Goal: Task Accomplishment & Management: Manage account settings

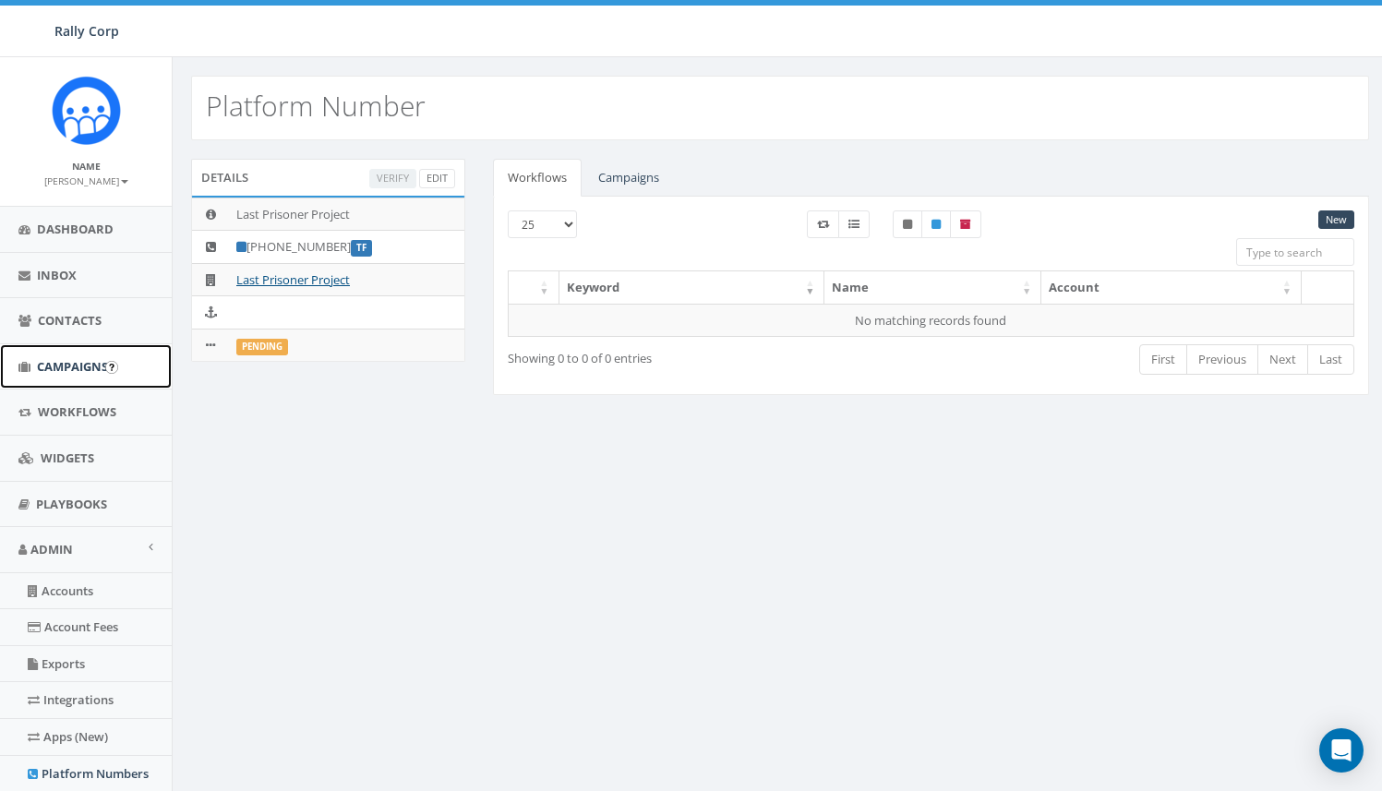
click at [46, 373] on span "Campaigns" at bounding box center [72, 366] width 71 height 17
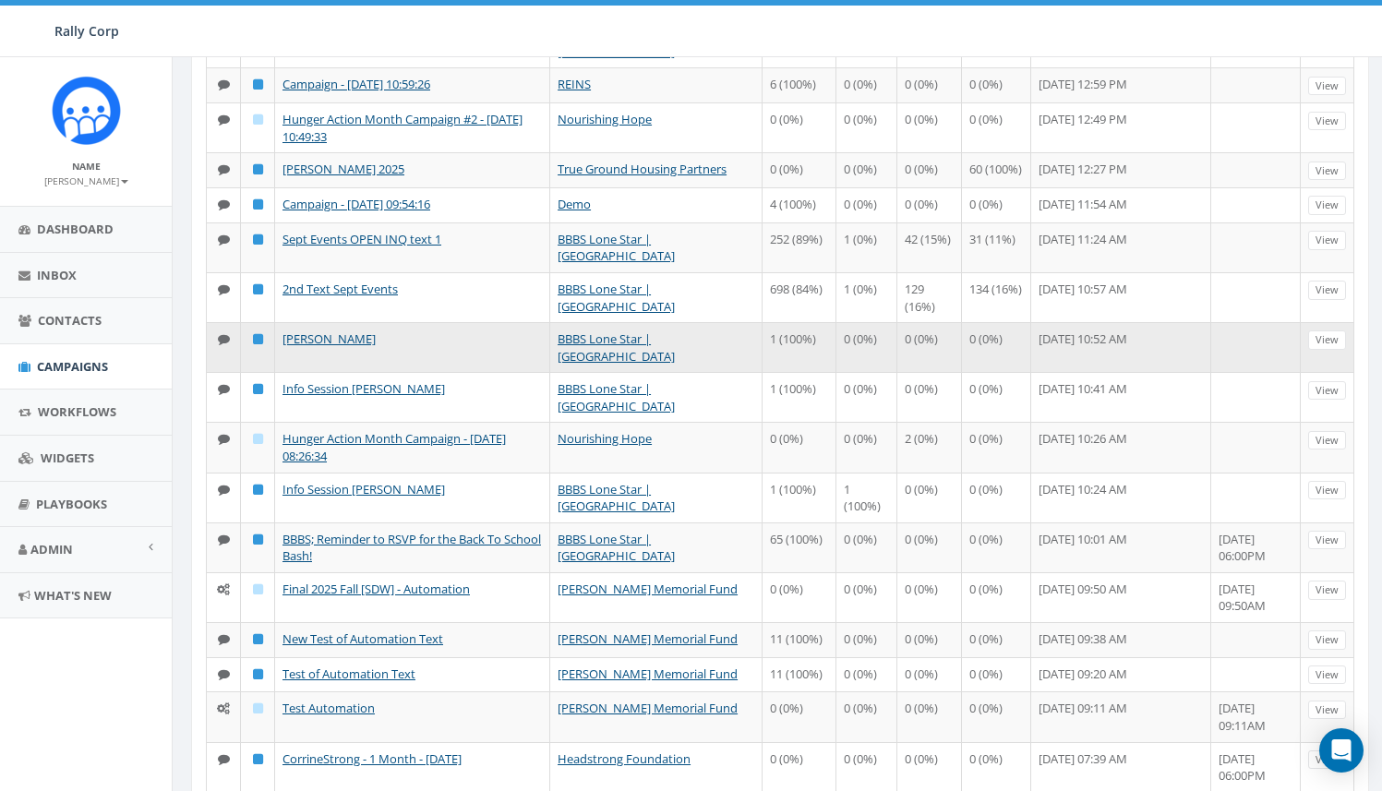
scroll to position [555, 0]
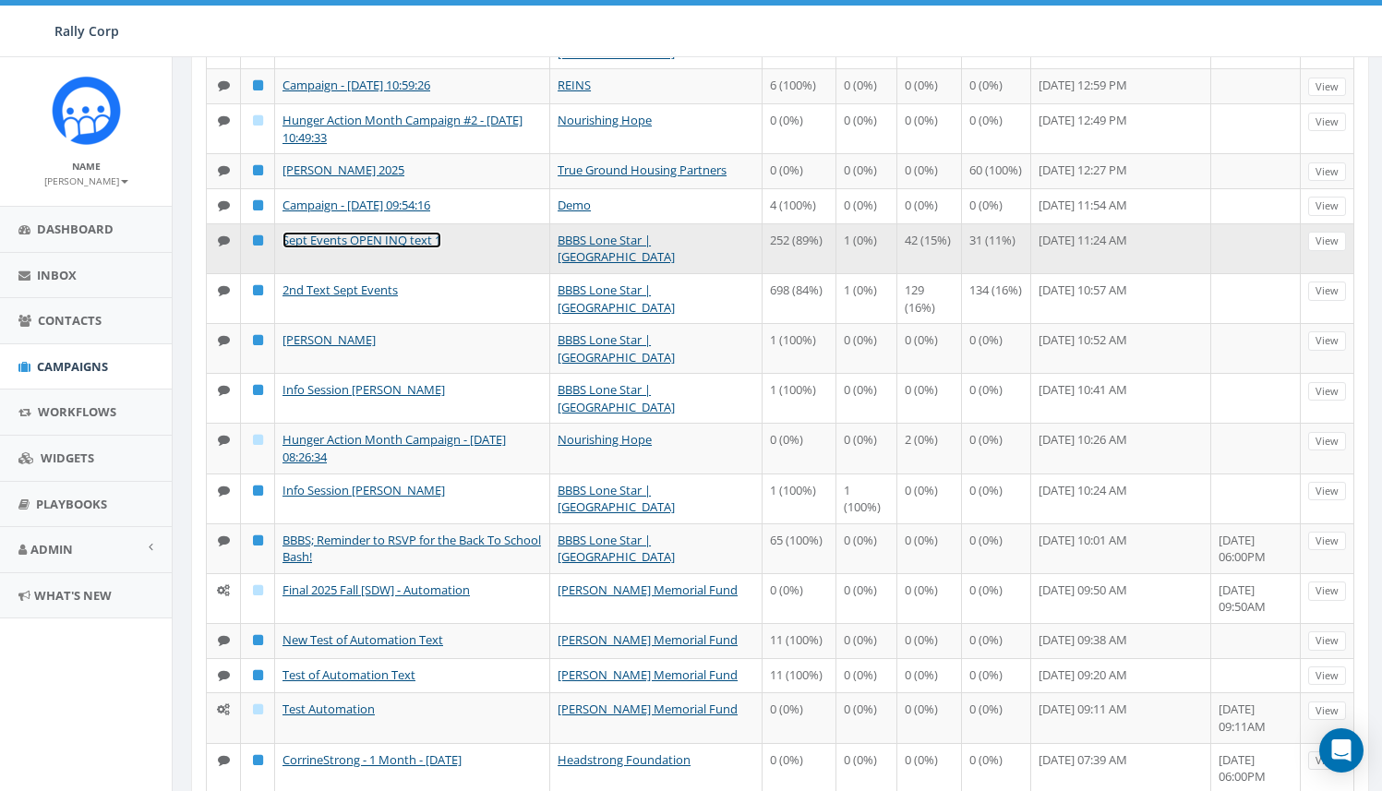
click at [415, 248] on link "Sept Events OPEN INQ text 1" at bounding box center [361, 240] width 159 height 17
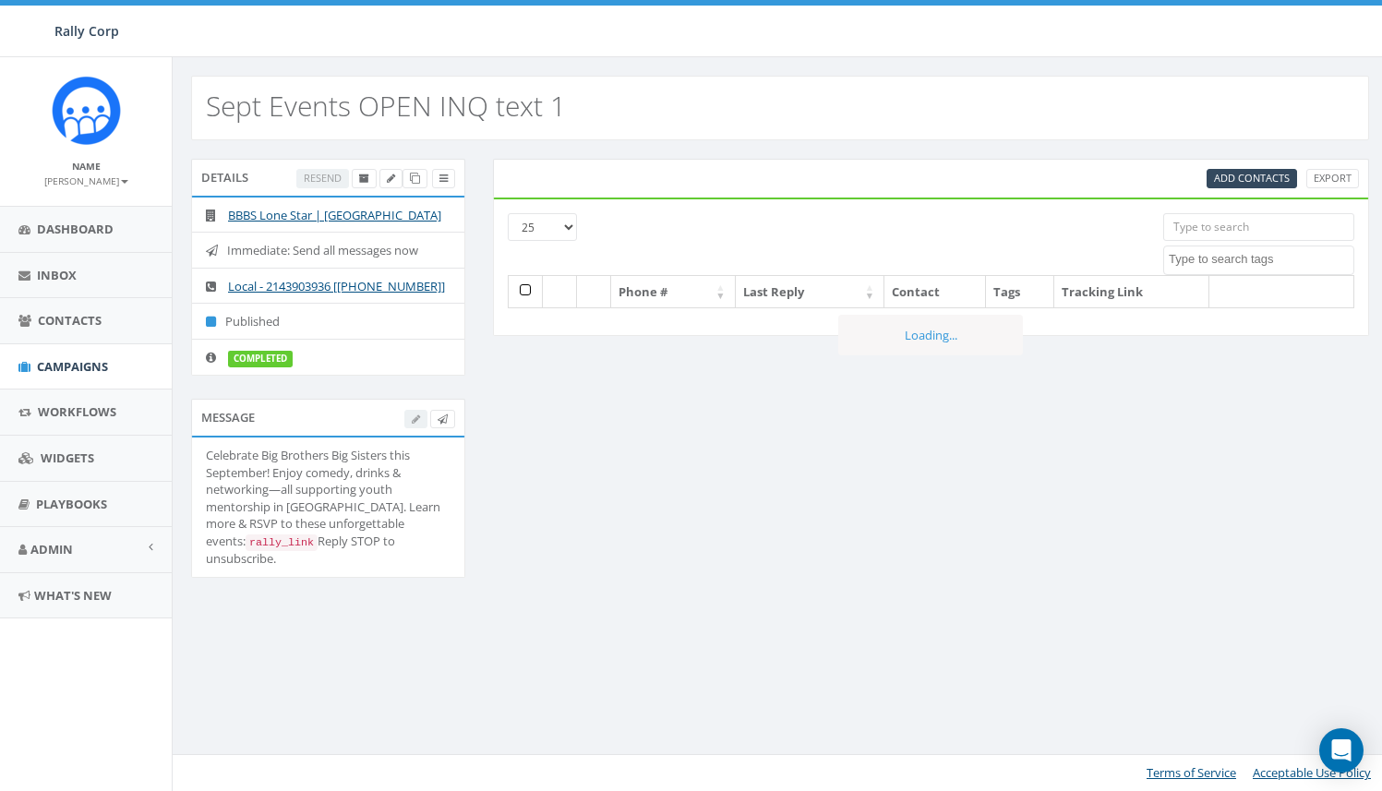
select select
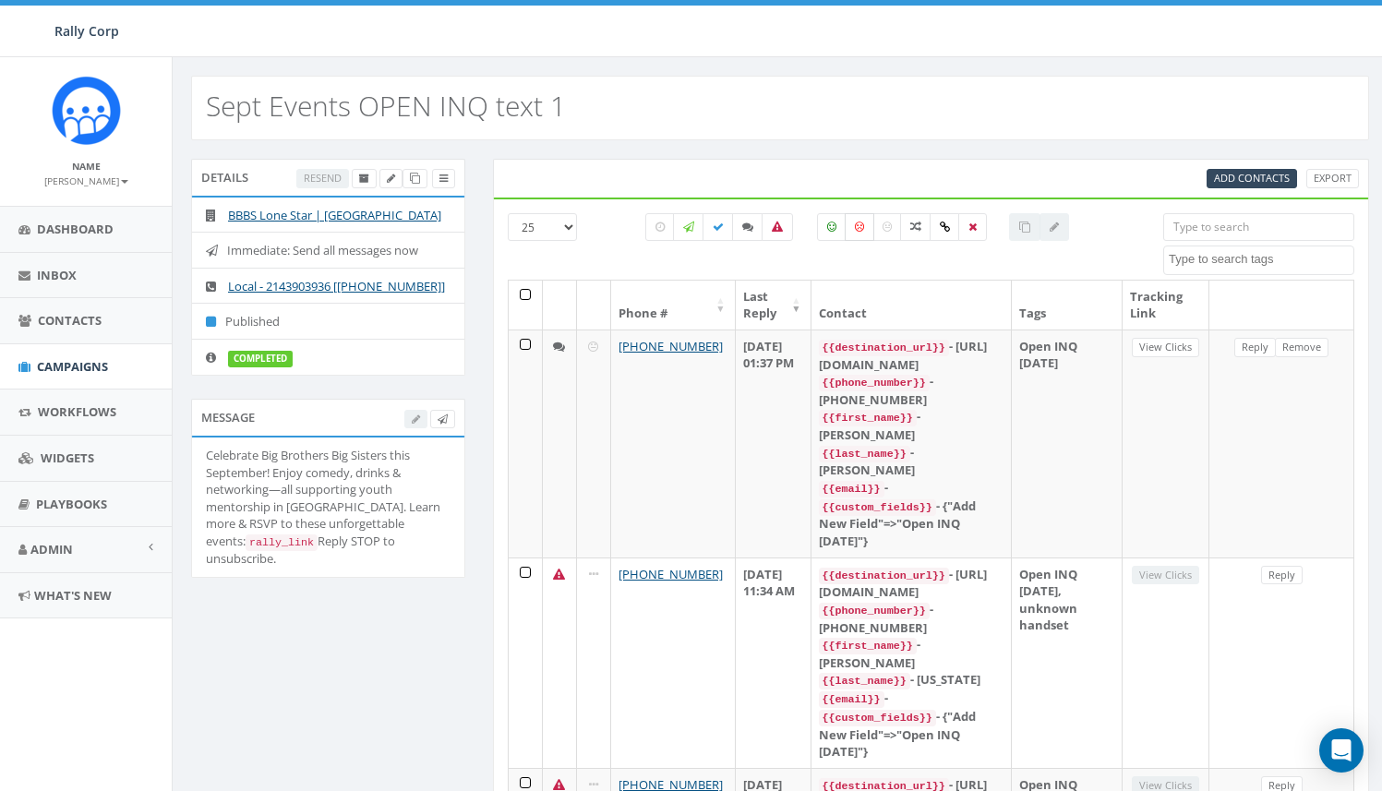
click at [855, 224] on icon at bounding box center [859, 227] width 9 height 11
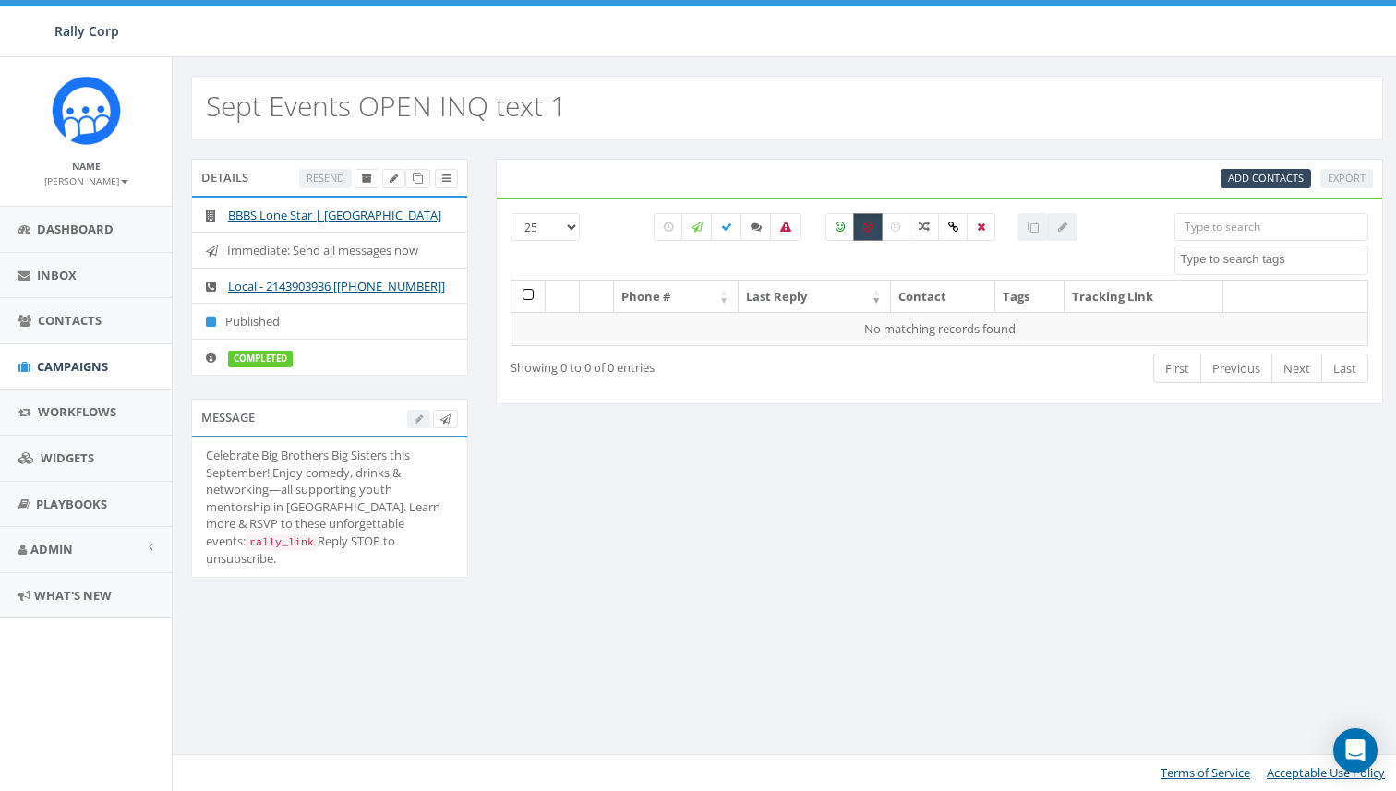
click at [855, 224] on label at bounding box center [868, 227] width 30 height 28
checkbox input "false"
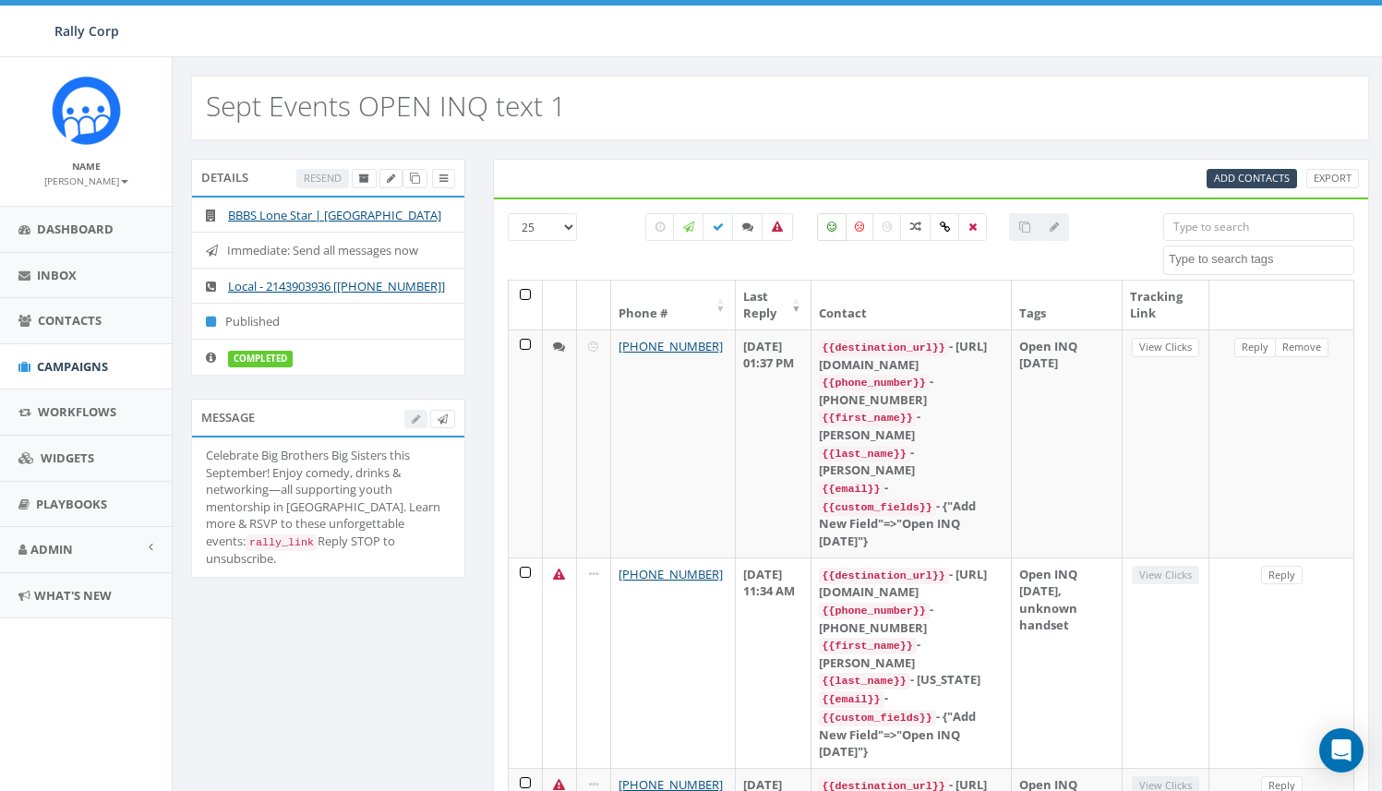
click at [836, 227] on label at bounding box center [832, 227] width 30 height 28
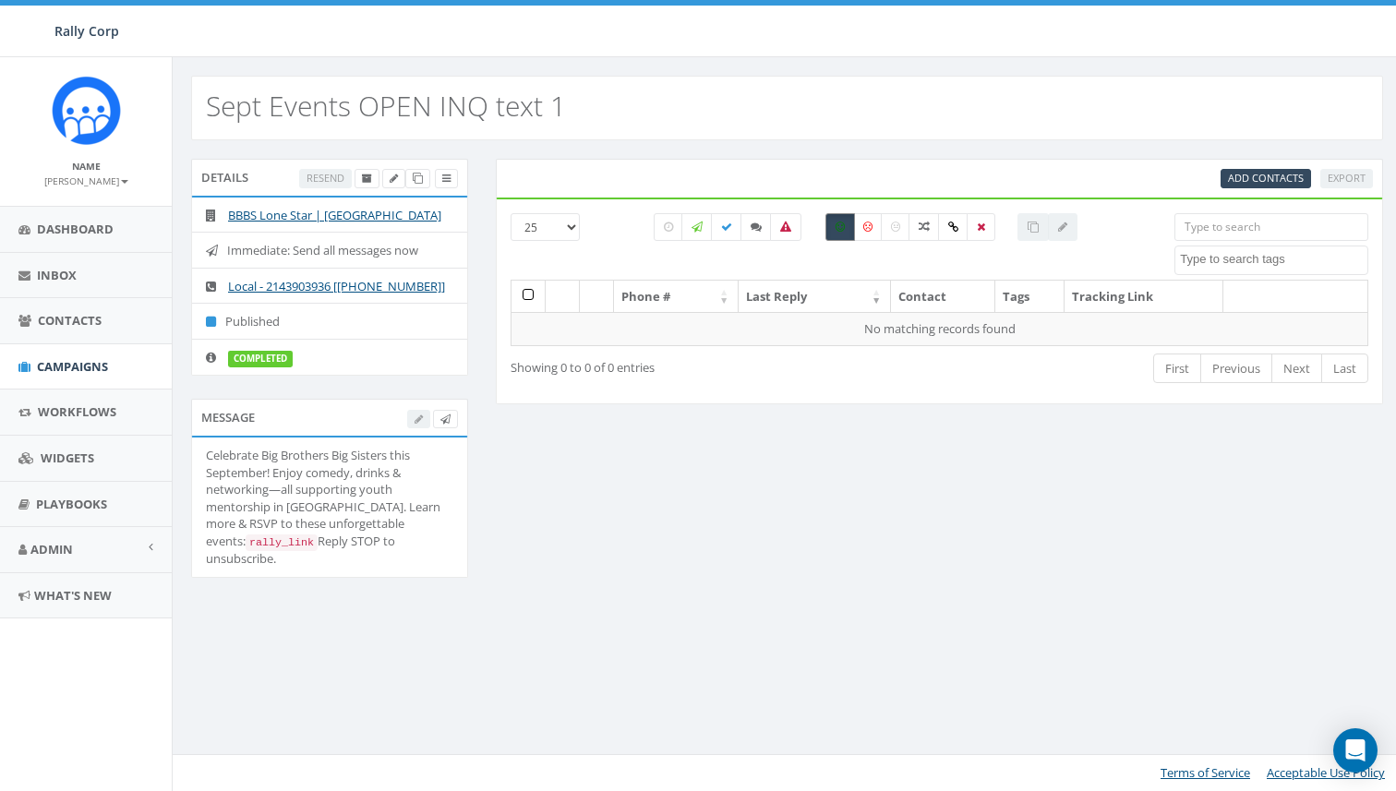
click at [836, 227] on icon at bounding box center [839, 227] width 9 height 11
checkbox input "false"
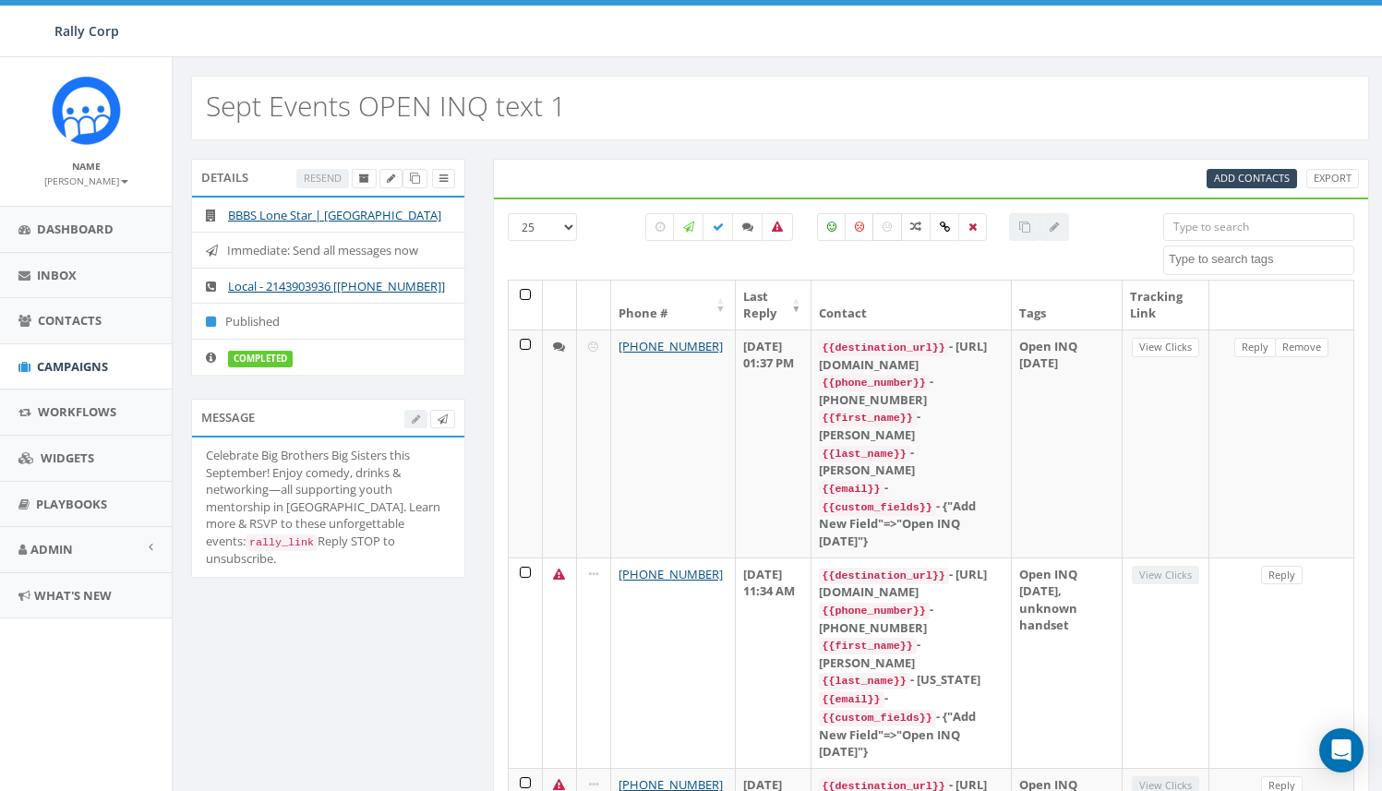
click at [888, 229] on icon at bounding box center [886, 227] width 9 height 11
checkbox input "true"
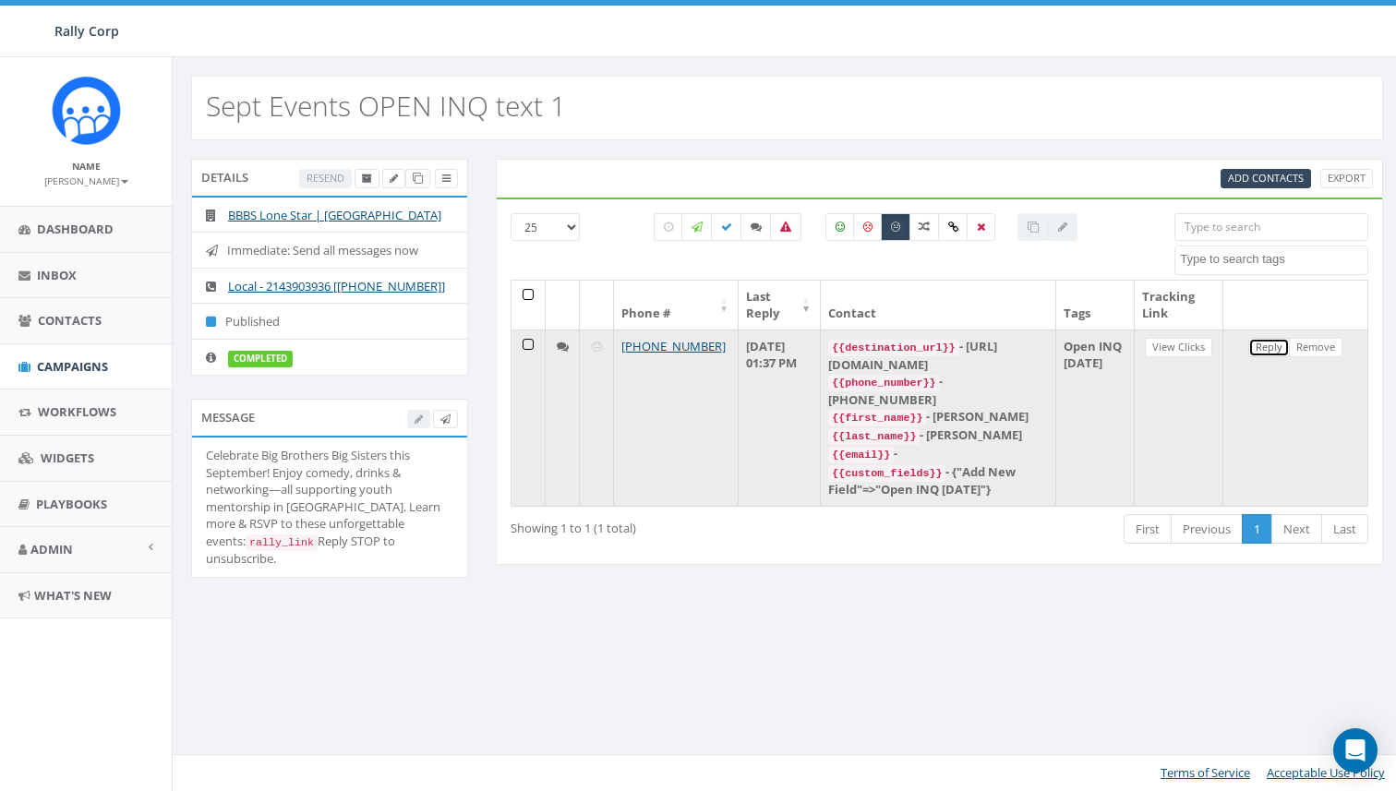
click at [1264, 345] on link "Reply" at bounding box center [1269, 347] width 42 height 19
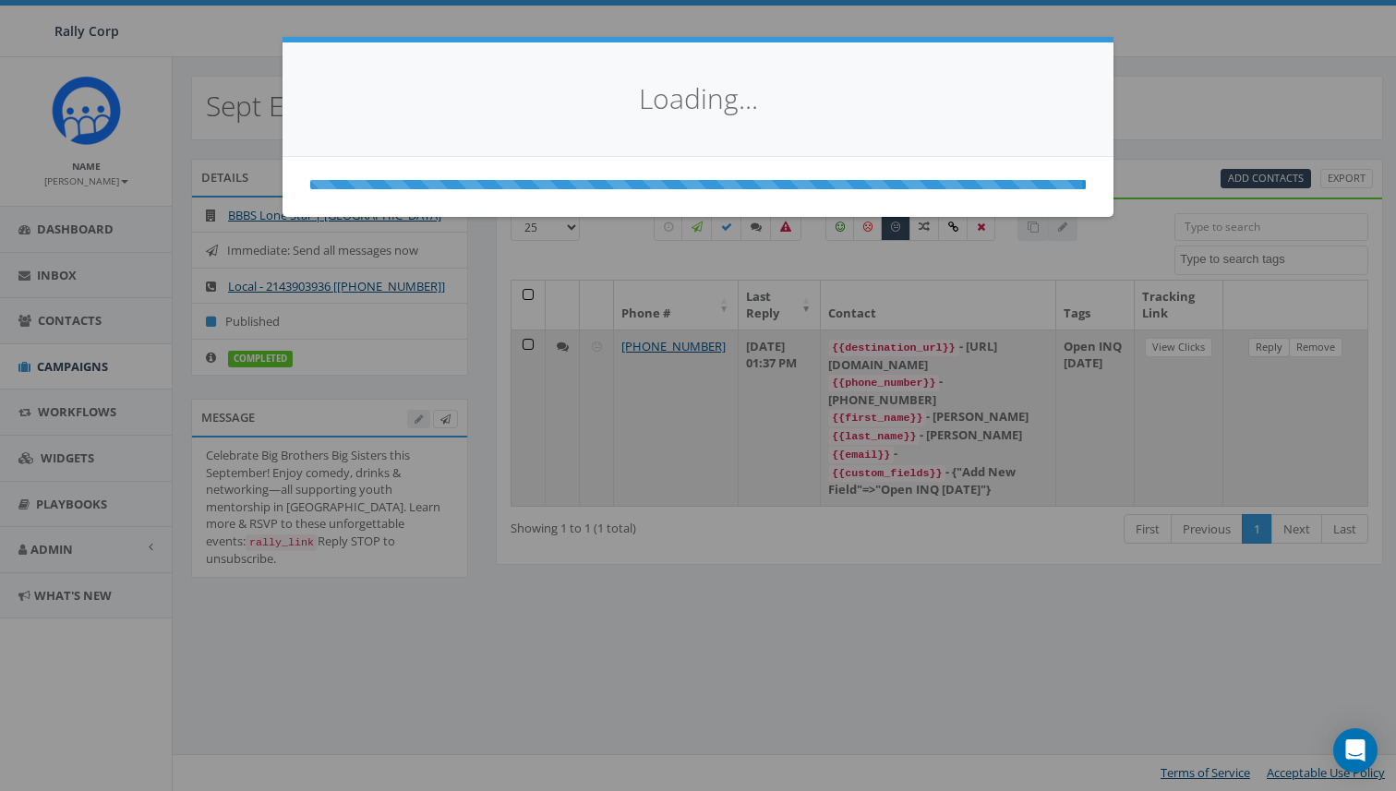
select select
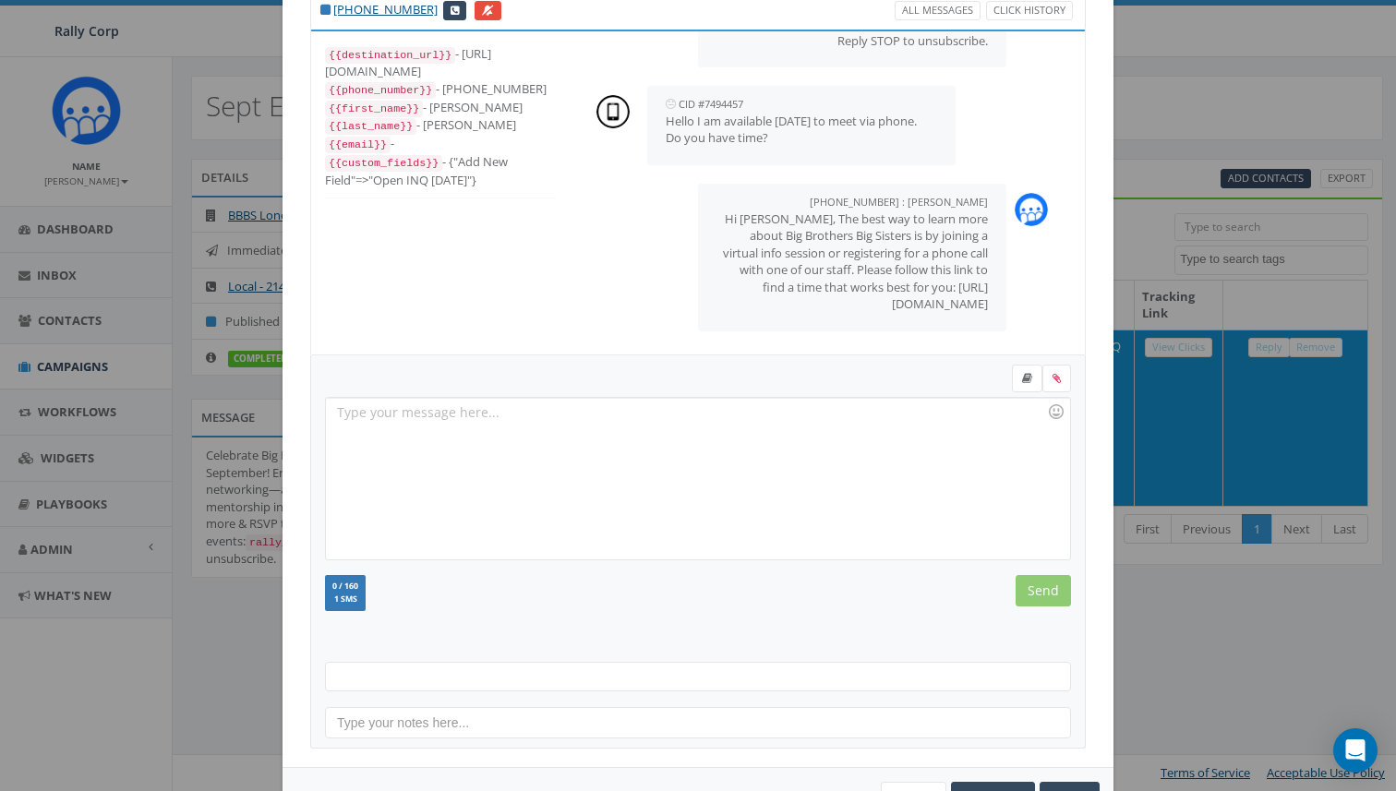
scroll to position [134, 0]
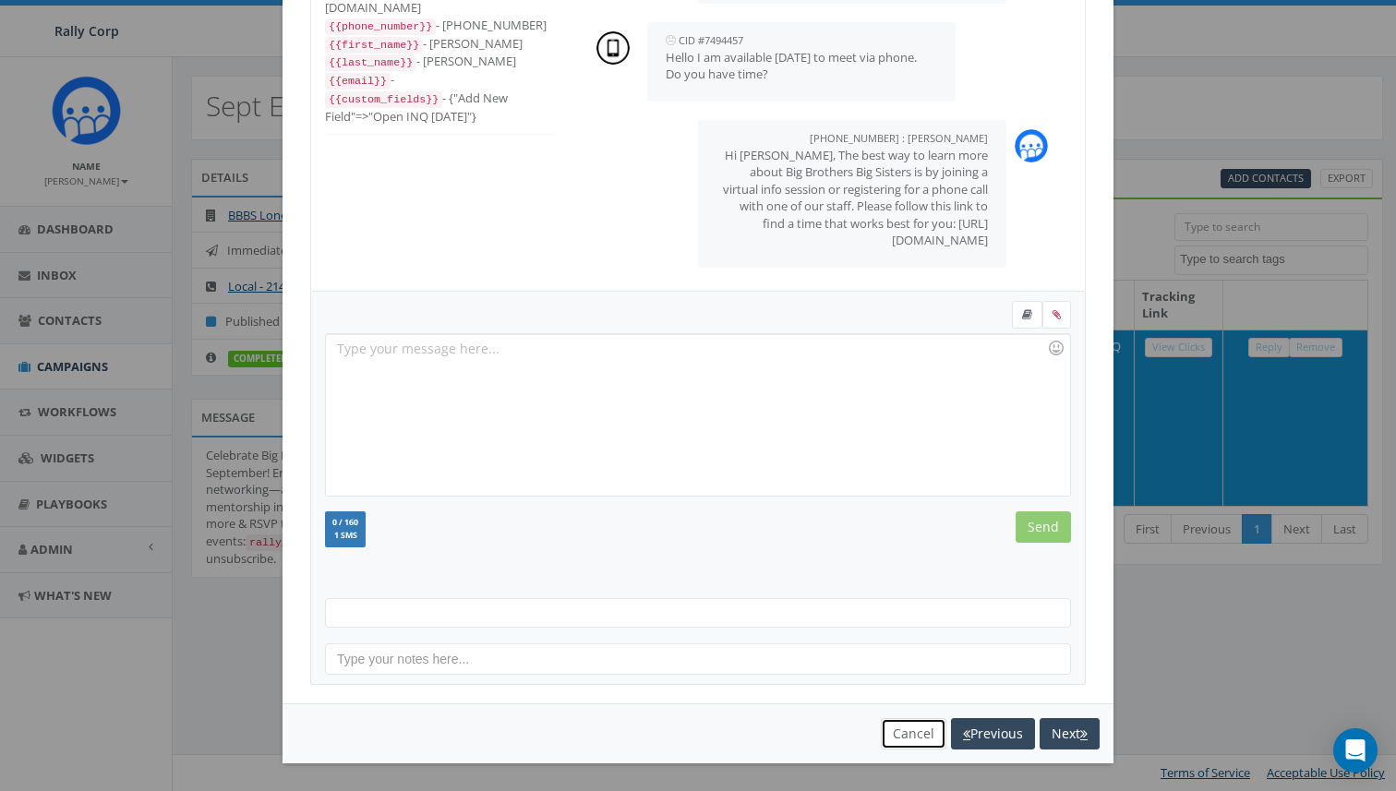
click at [906, 736] on button "Cancel" at bounding box center [914, 733] width 66 height 31
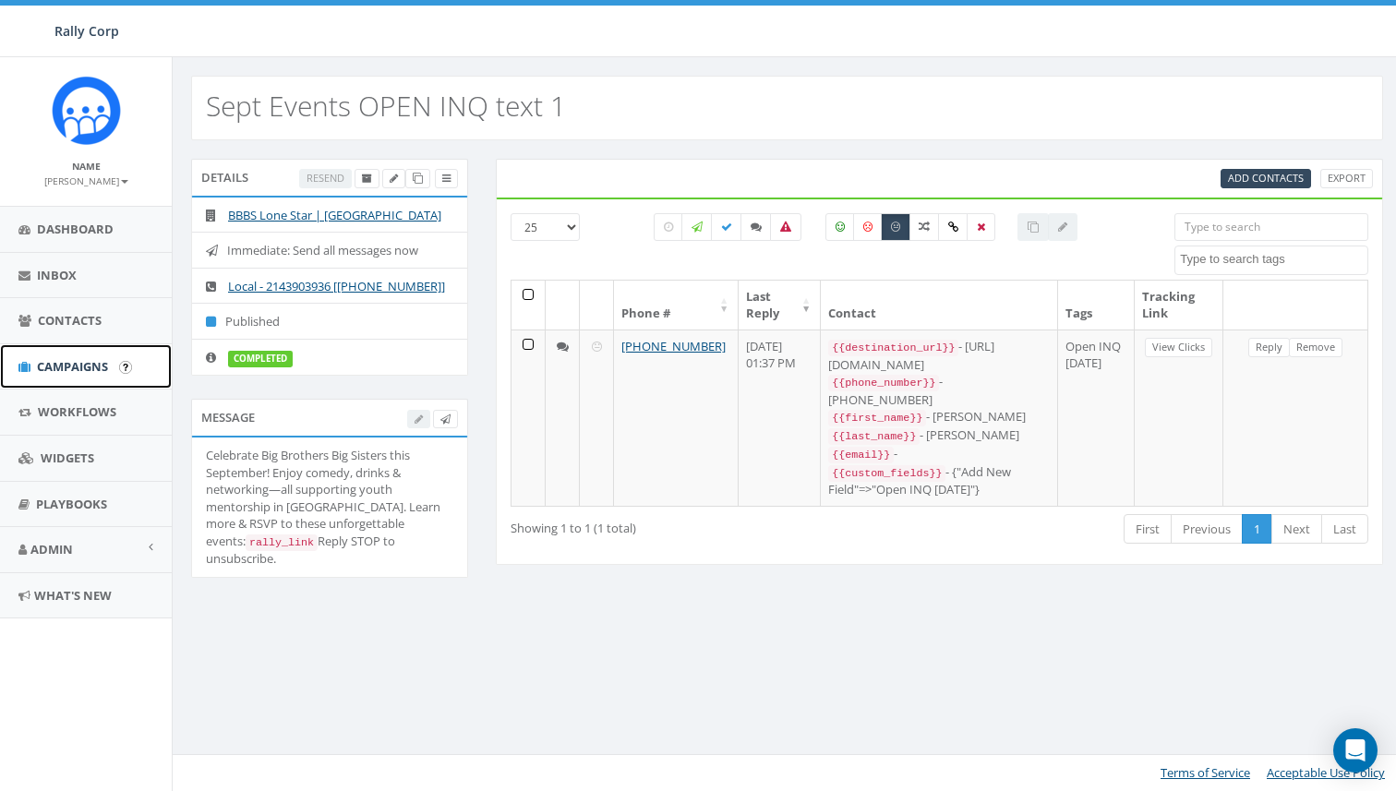
click at [74, 361] on span "Campaigns" at bounding box center [72, 366] width 71 height 17
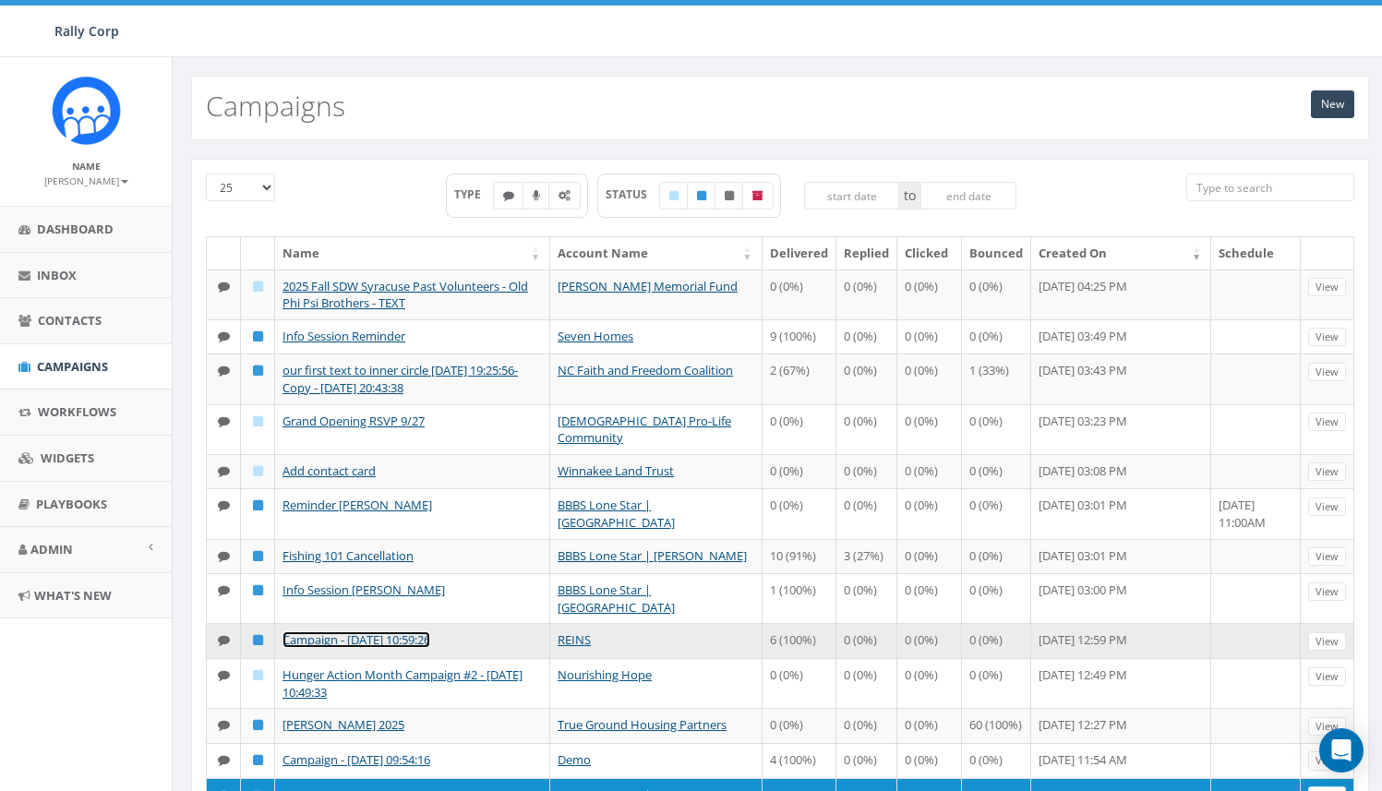
click at [318, 648] on link "Campaign - 09/02/2025, 10:59:26" at bounding box center [356, 639] width 148 height 17
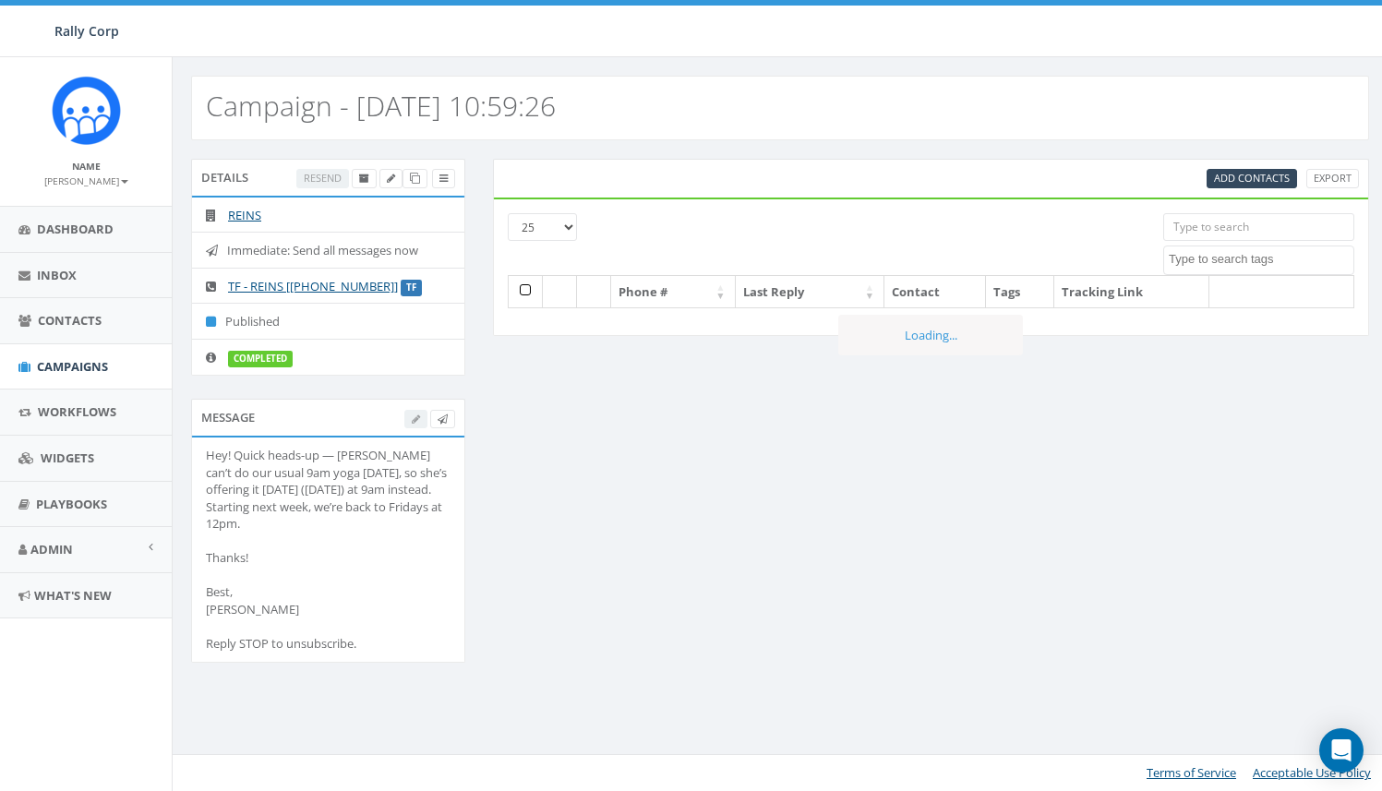
select select
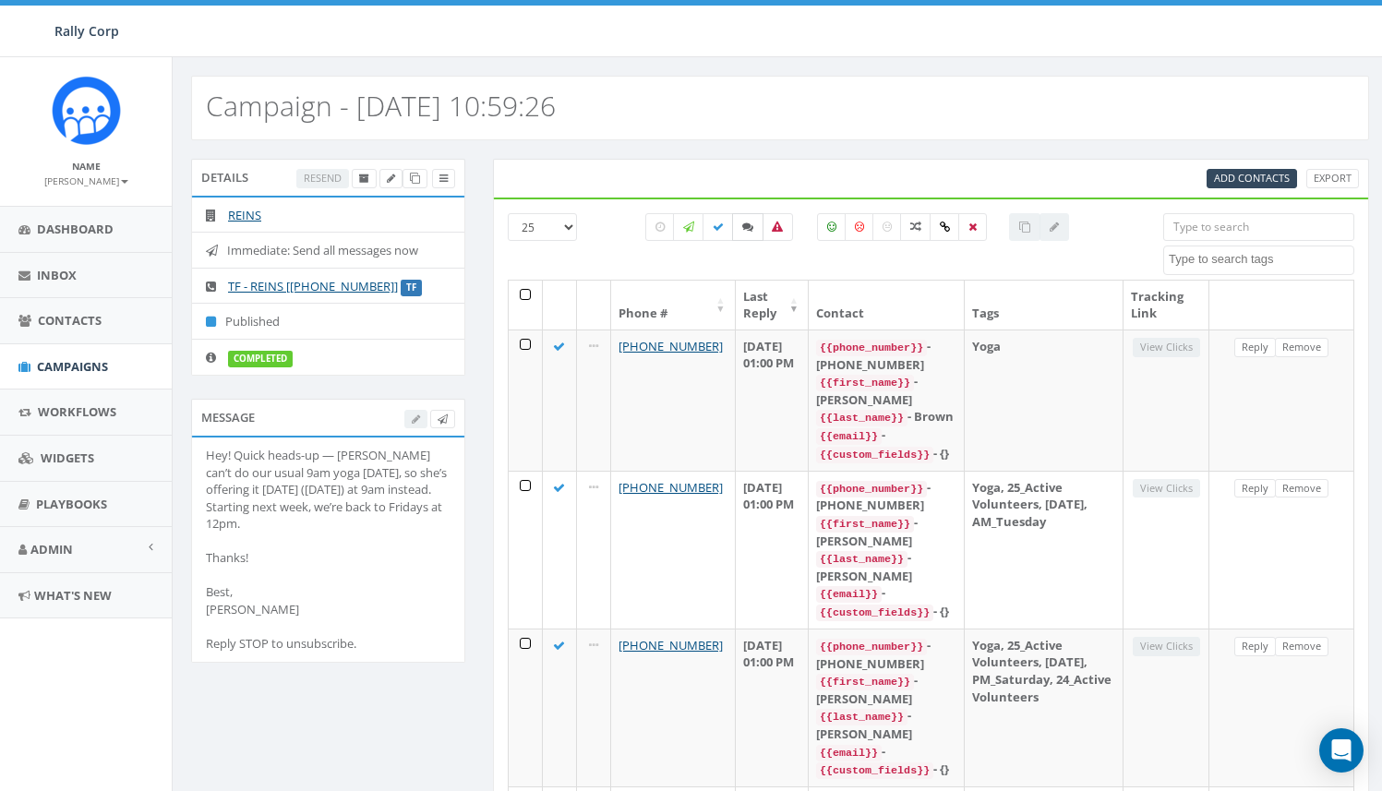
click at [747, 223] on icon at bounding box center [747, 227] width 11 height 11
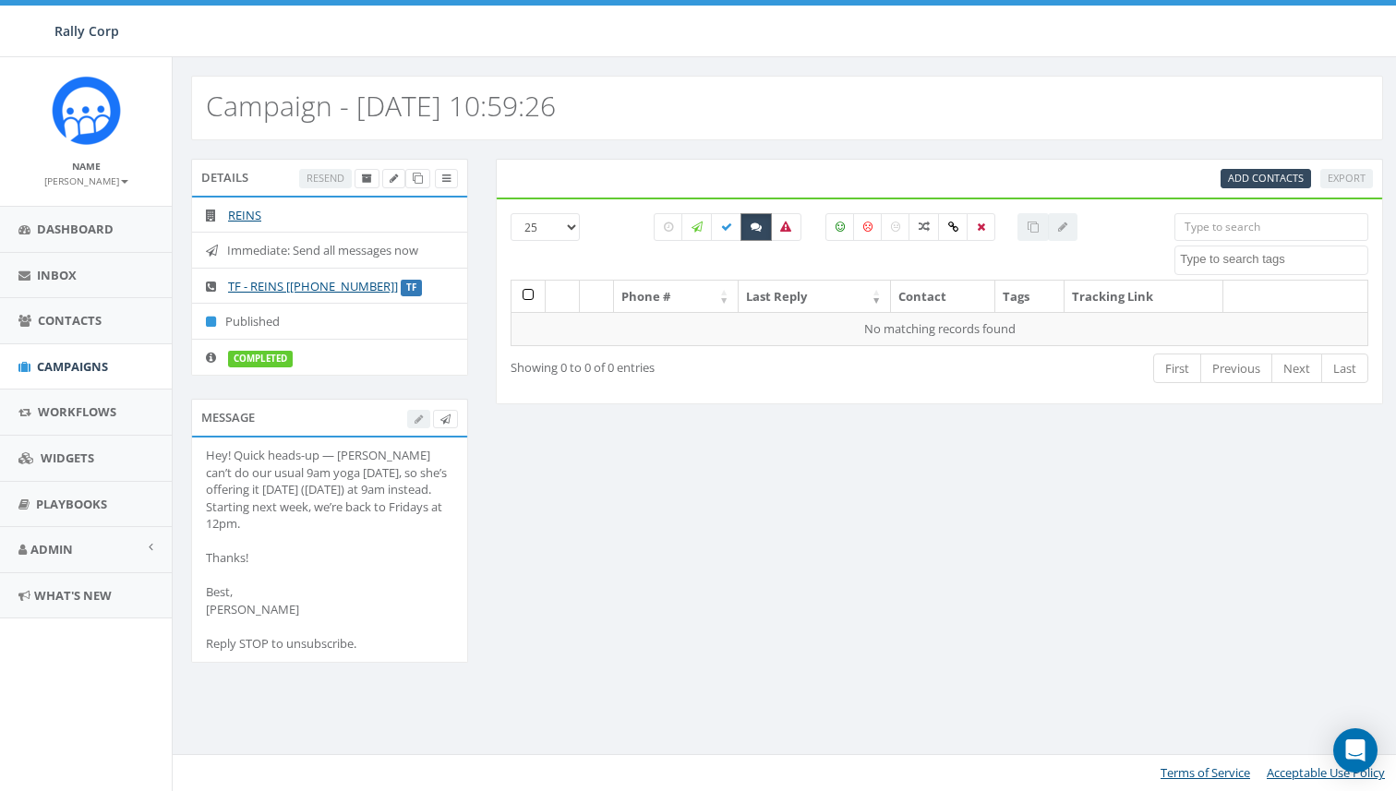
click at [747, 223] on label at bounding box center [755, 227] width 31 height 28
checkbox input "false"
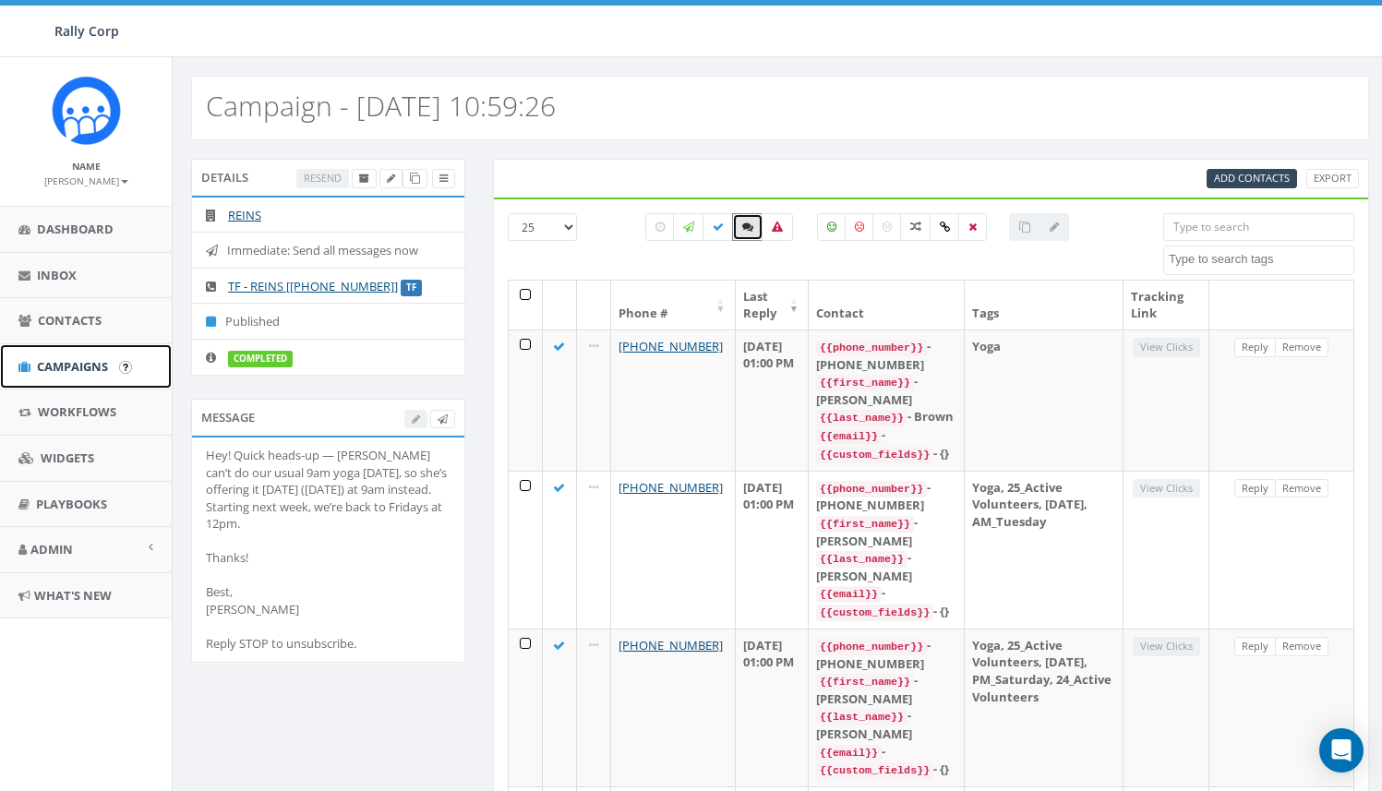
click at [66, 360] on span "Campaigns" at bounding box center [72, 366] width 71 height 17
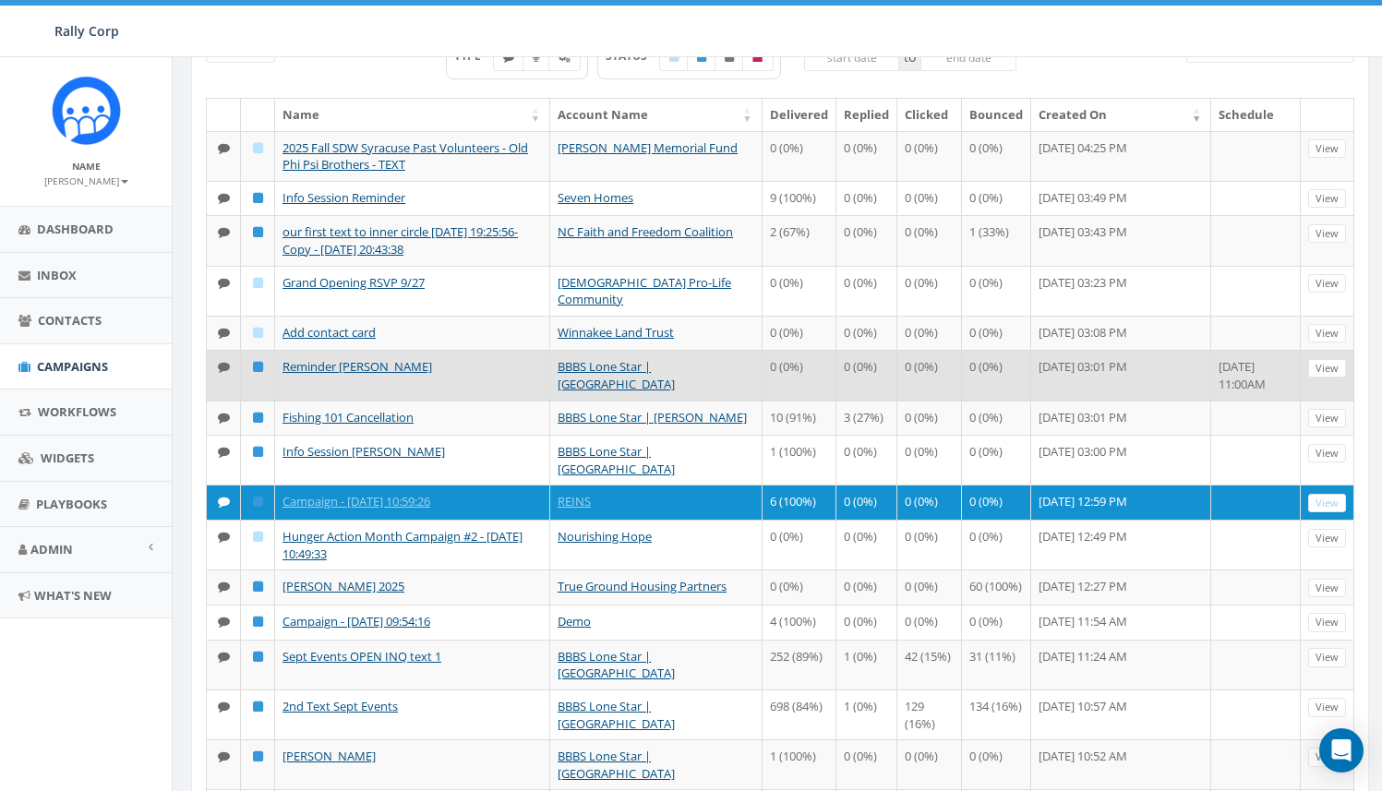
scroll to position [142, 0]
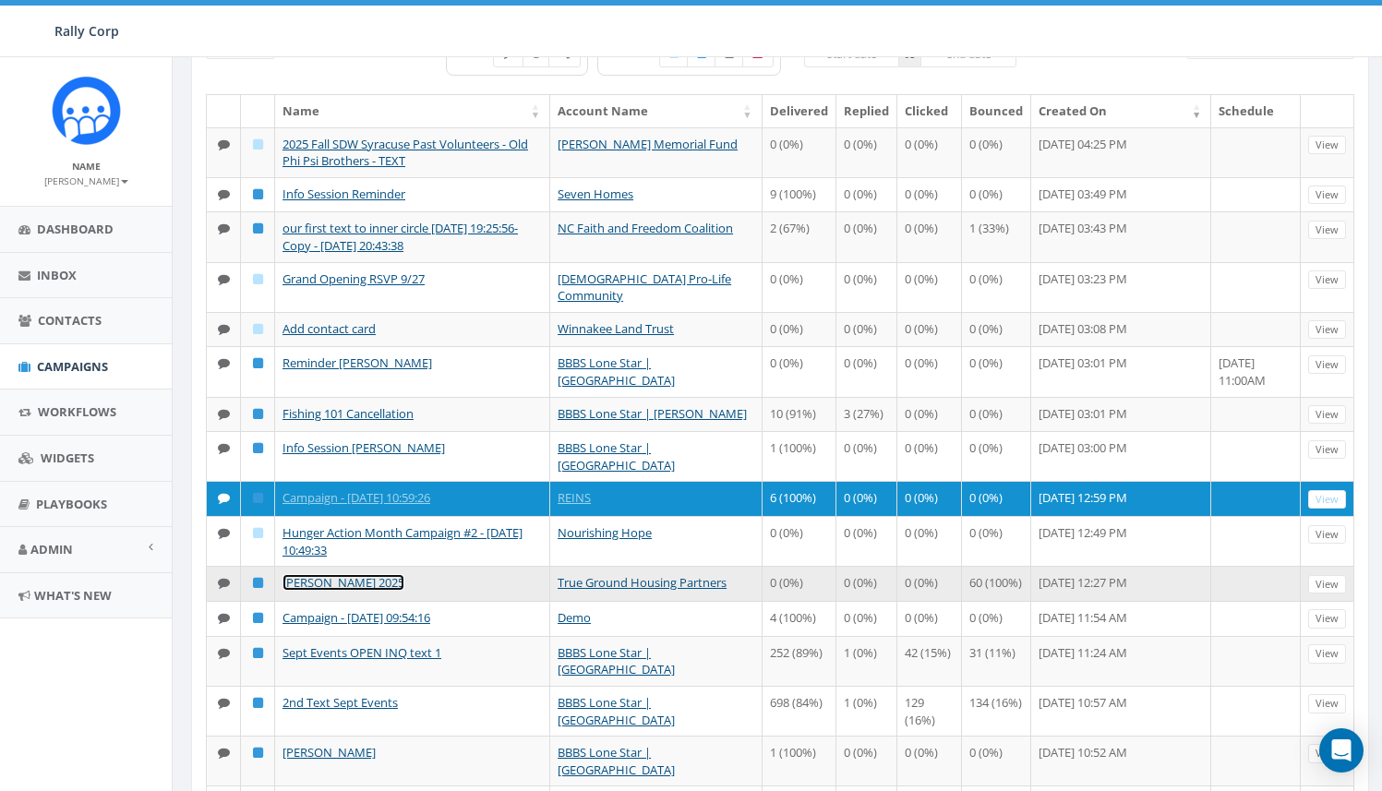
click at [302, 591] on link "snowden 2025" at bounding box center [343, 582] width 122 height 17
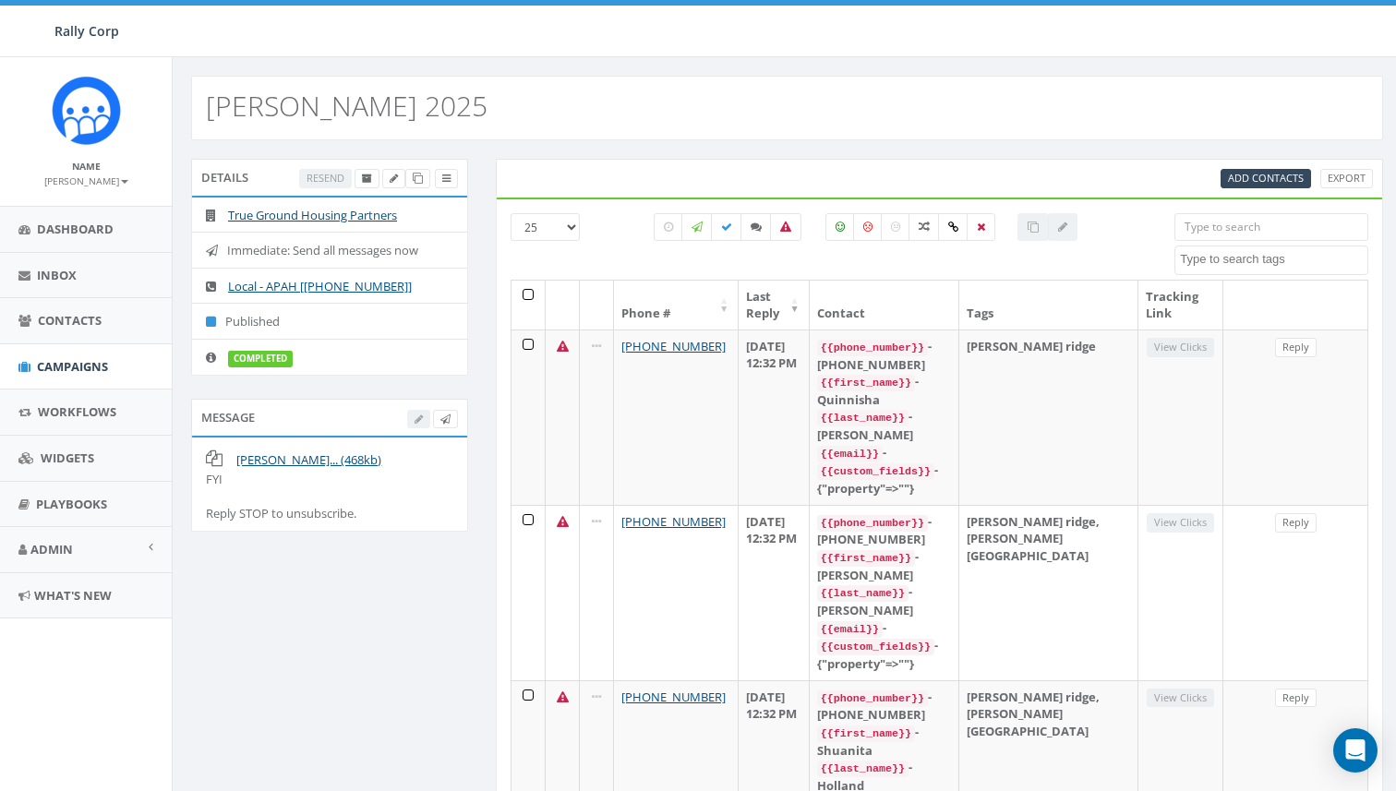
select select
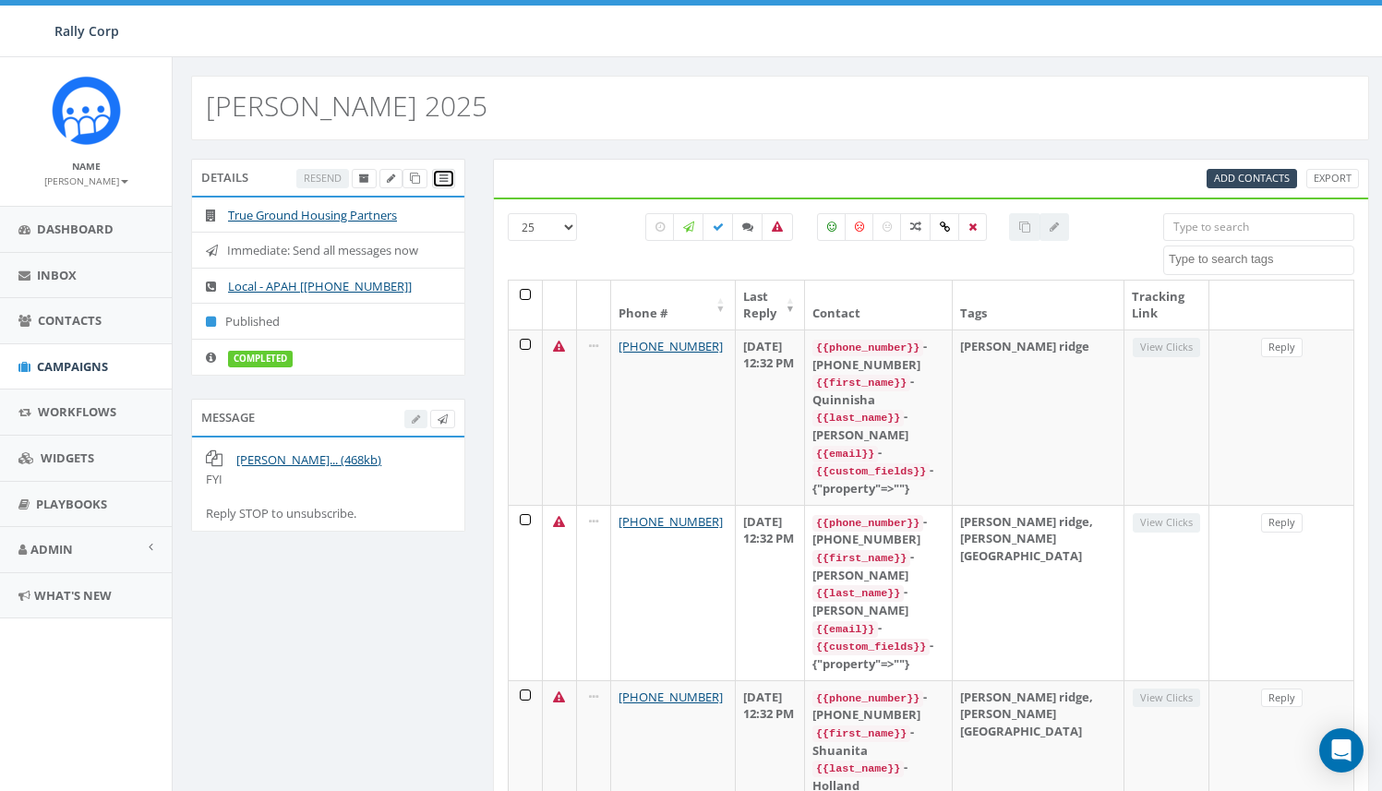
click at [448, 174] on link at bounding box center [443, 178] width 23 height 19
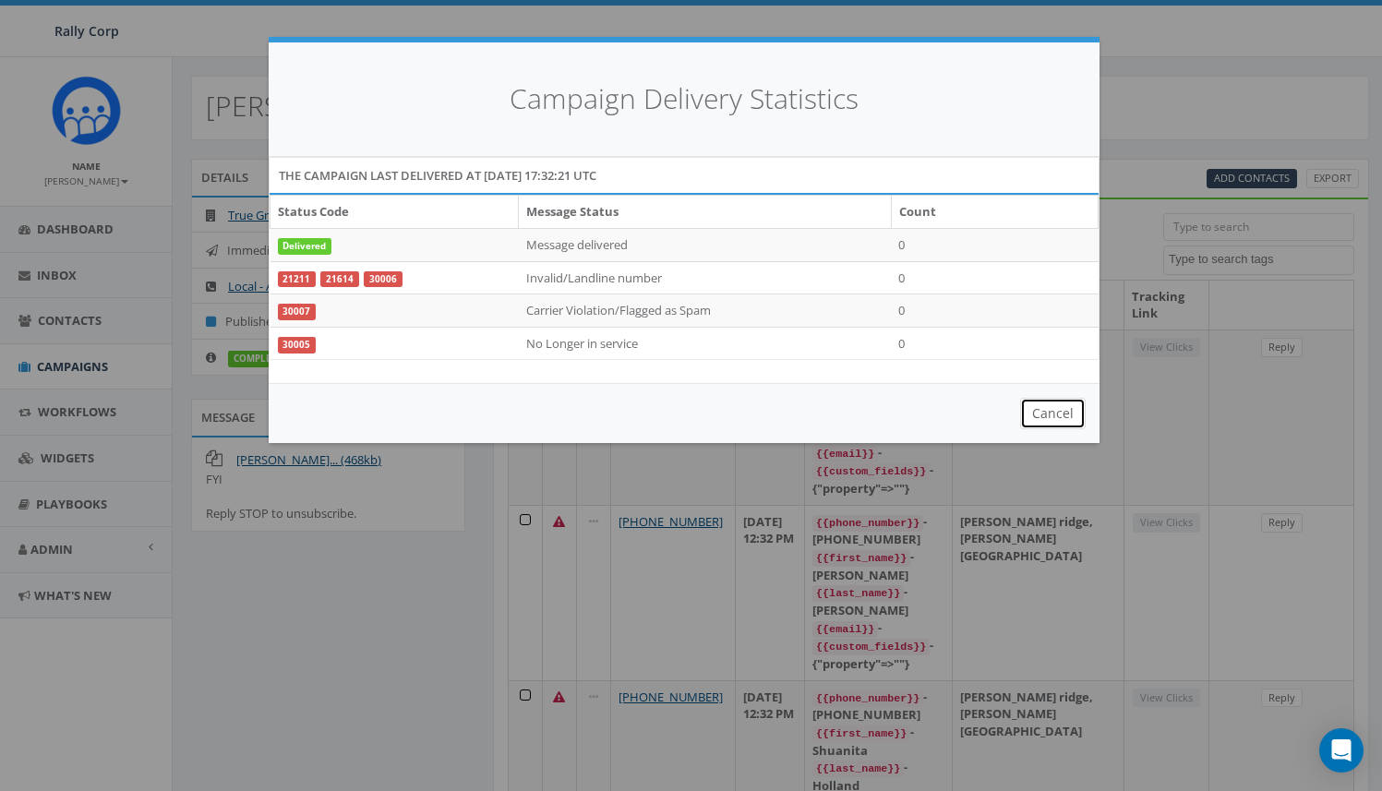
click at [1065, 416] on button "Cancel" at bounding box center [1053, 413] width 66 height 31
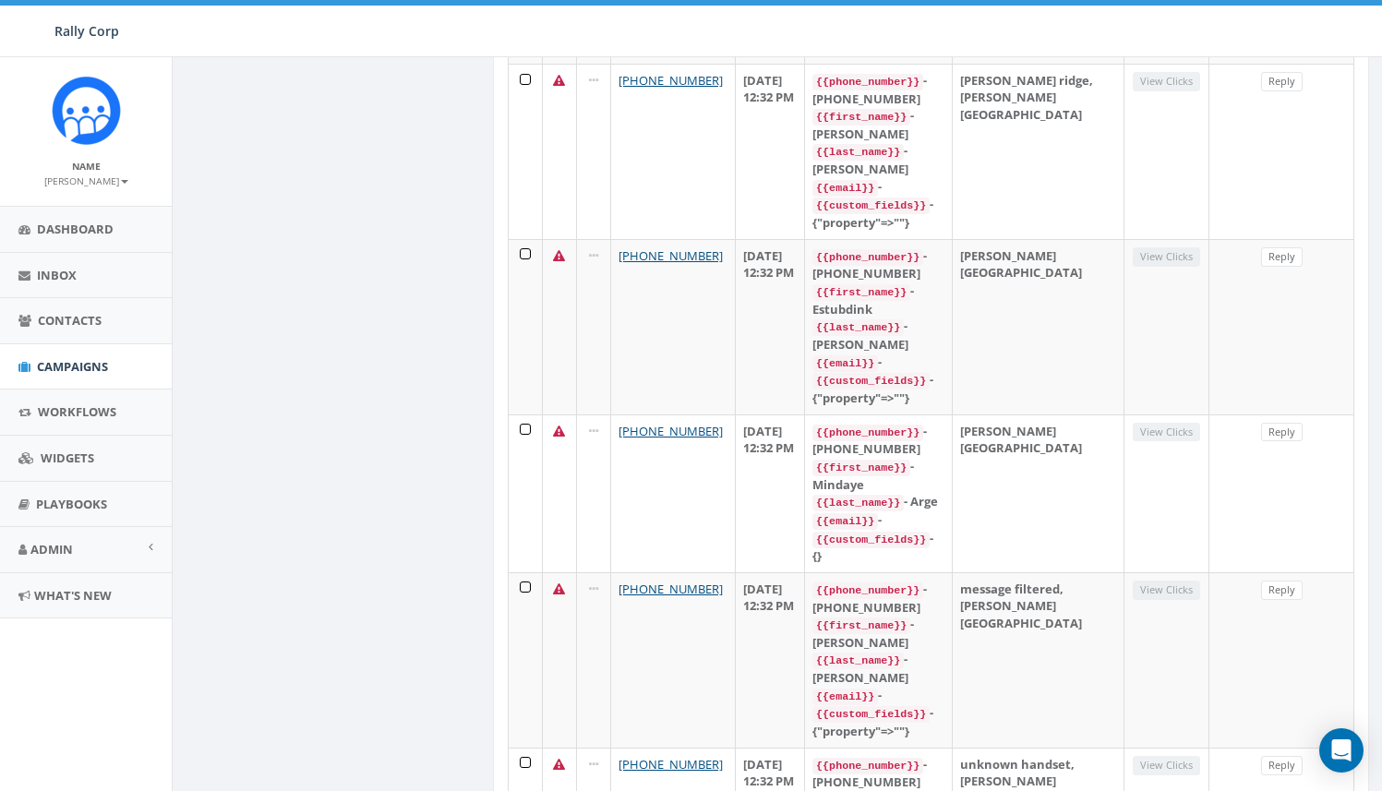
scroll to position [3596, 0]
click at [42, 372] on span "Campaigns" at bounding box center [72, 366] width 71 height 17
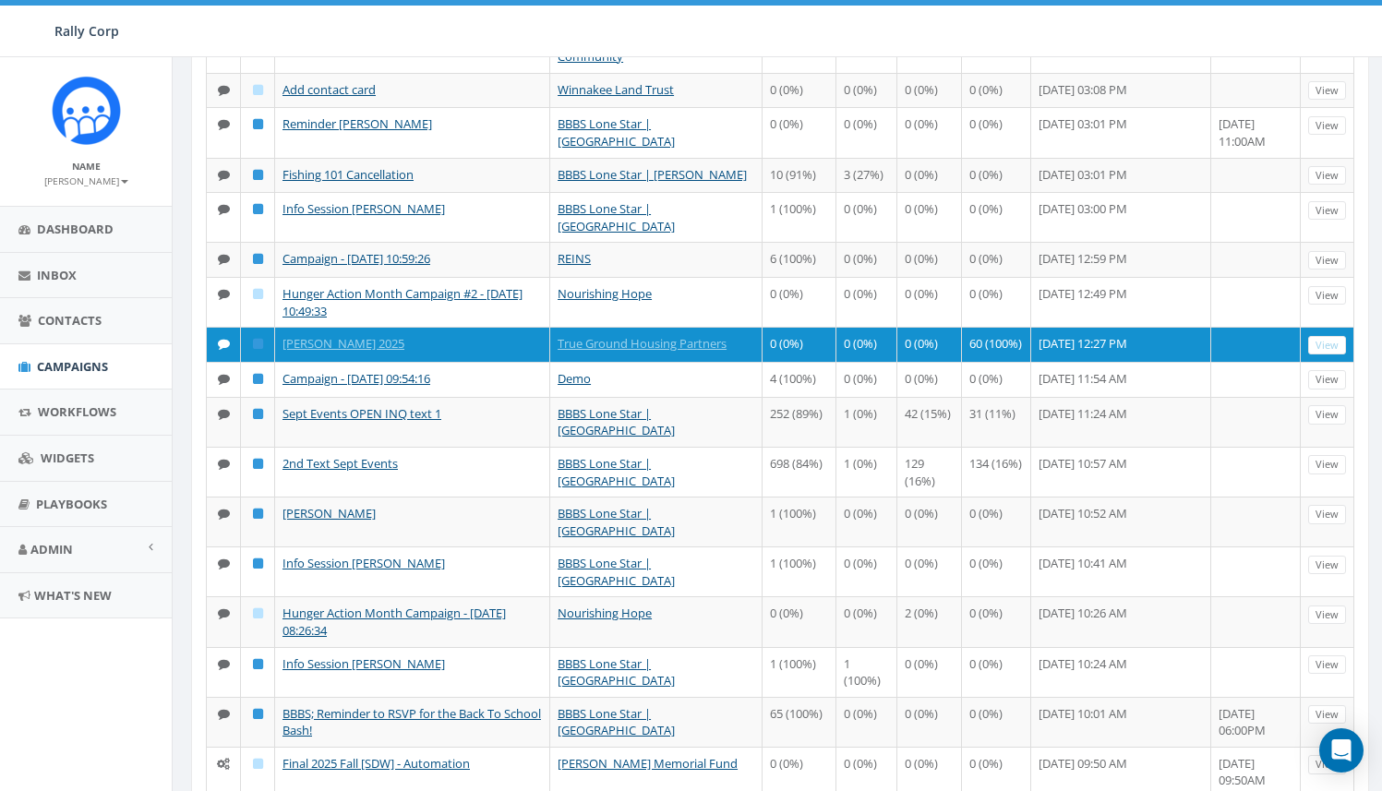
scroll to position [385, 0]
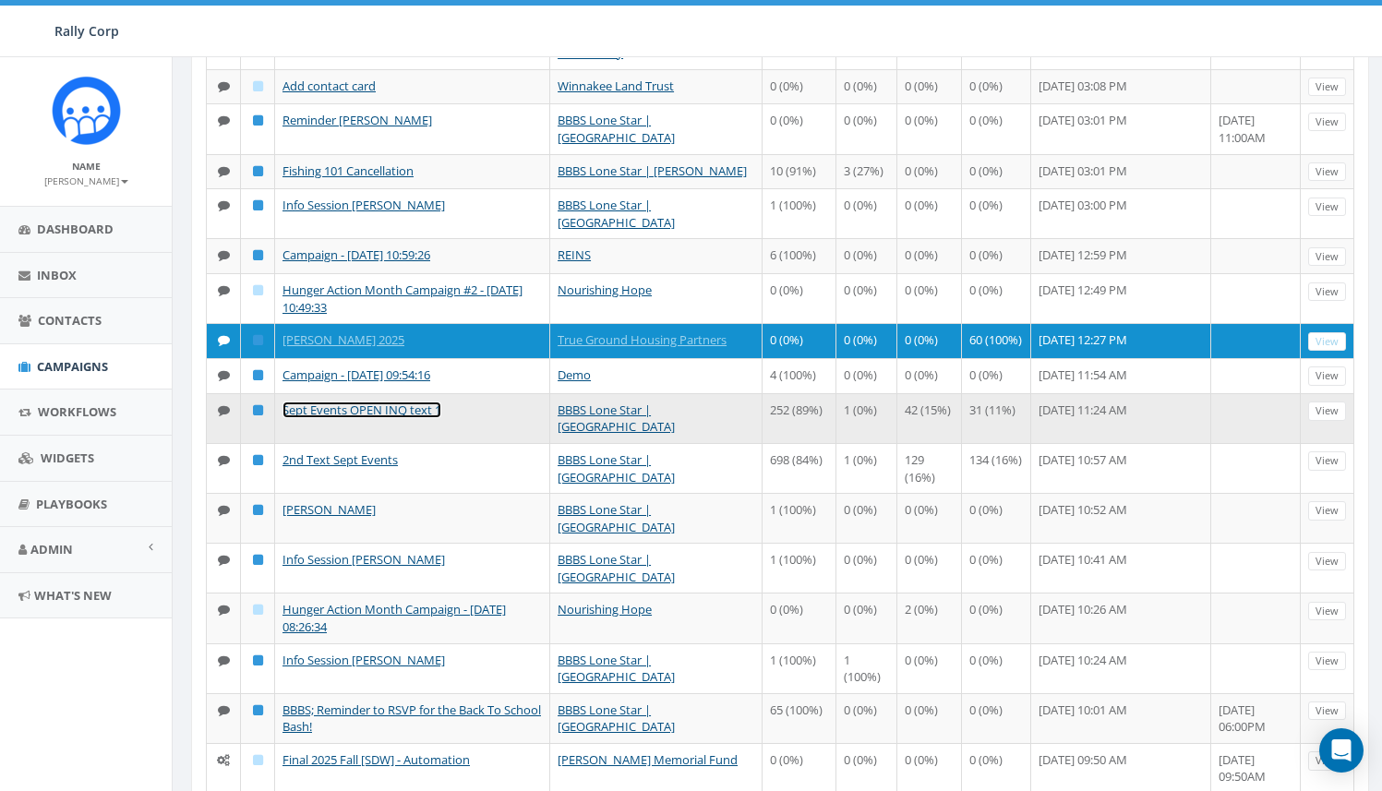
click at [358, 418] on link "Sept Events OPEN INQ text 1" at bounding box center [361, 409] width 159 height 17
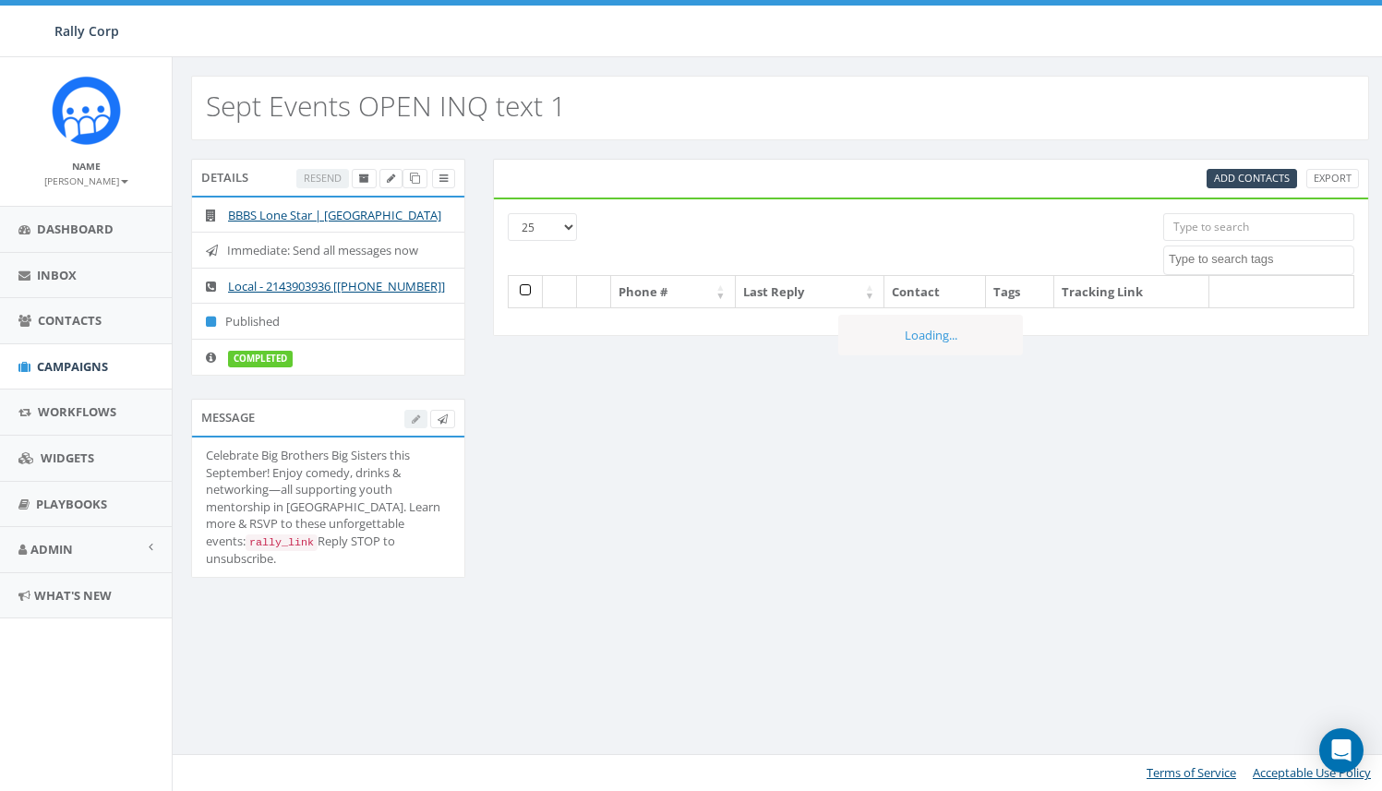
select select
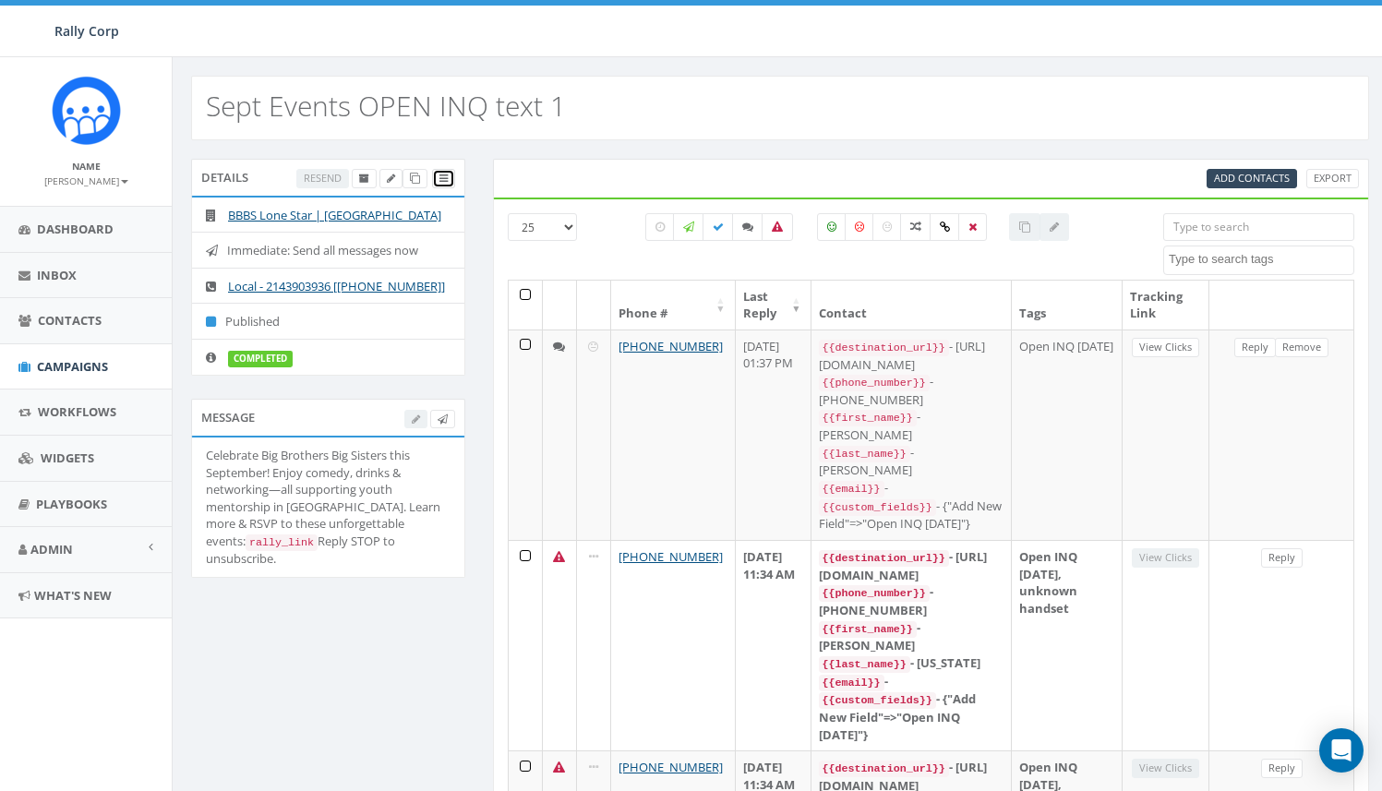
click at [439, 178] on icon at bounding box center [443, 179] width 8 height 10
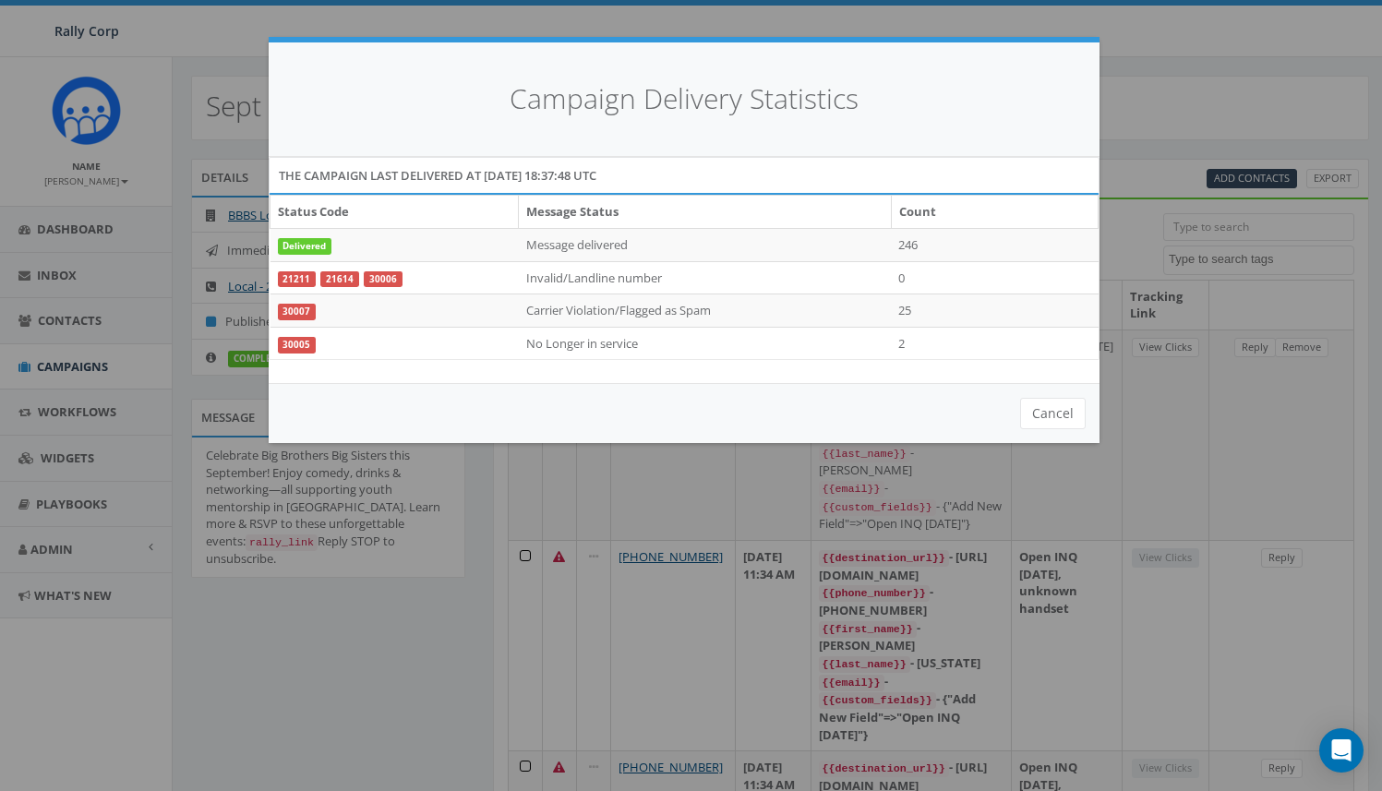
click at [1015, 395] on div "Cancel" at bounding box center [684, 413] width 831 height 60
click at [1042, 407] on button "Cancel" at bounding box center [1053, 413] width 66 height 31
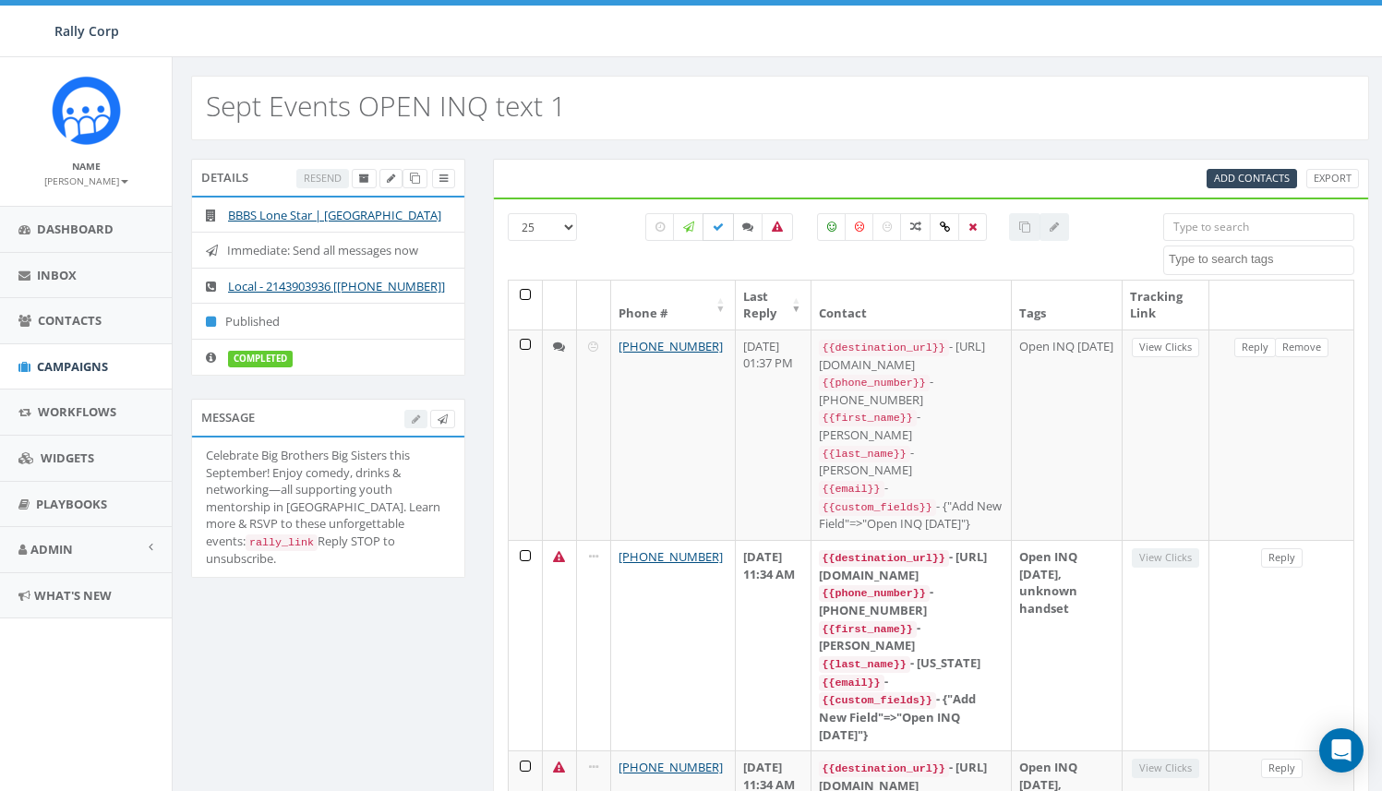
click at [715, 231] on icon at bounding box center [718, 227] width 11 height 11
checkbox input "true"
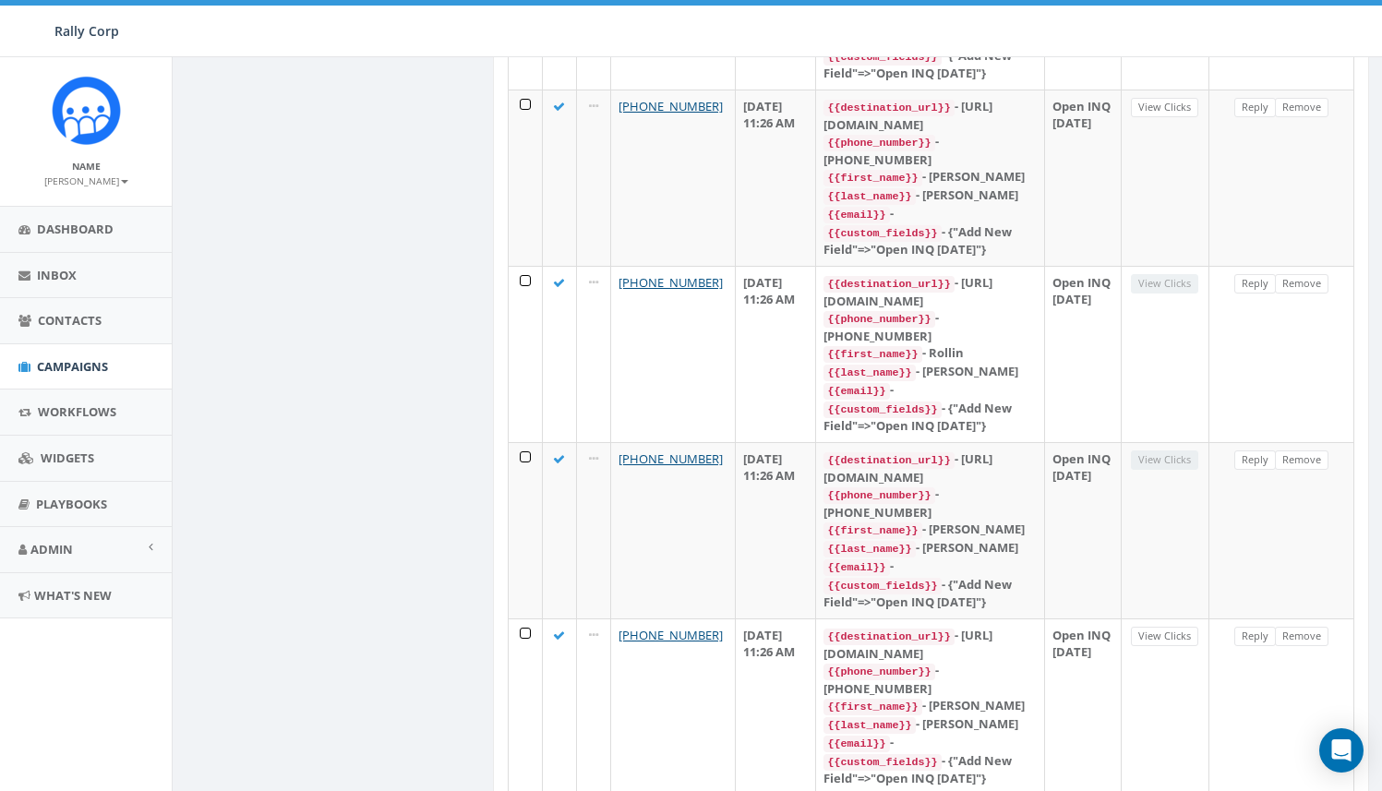
scroll to position [3480, 0]
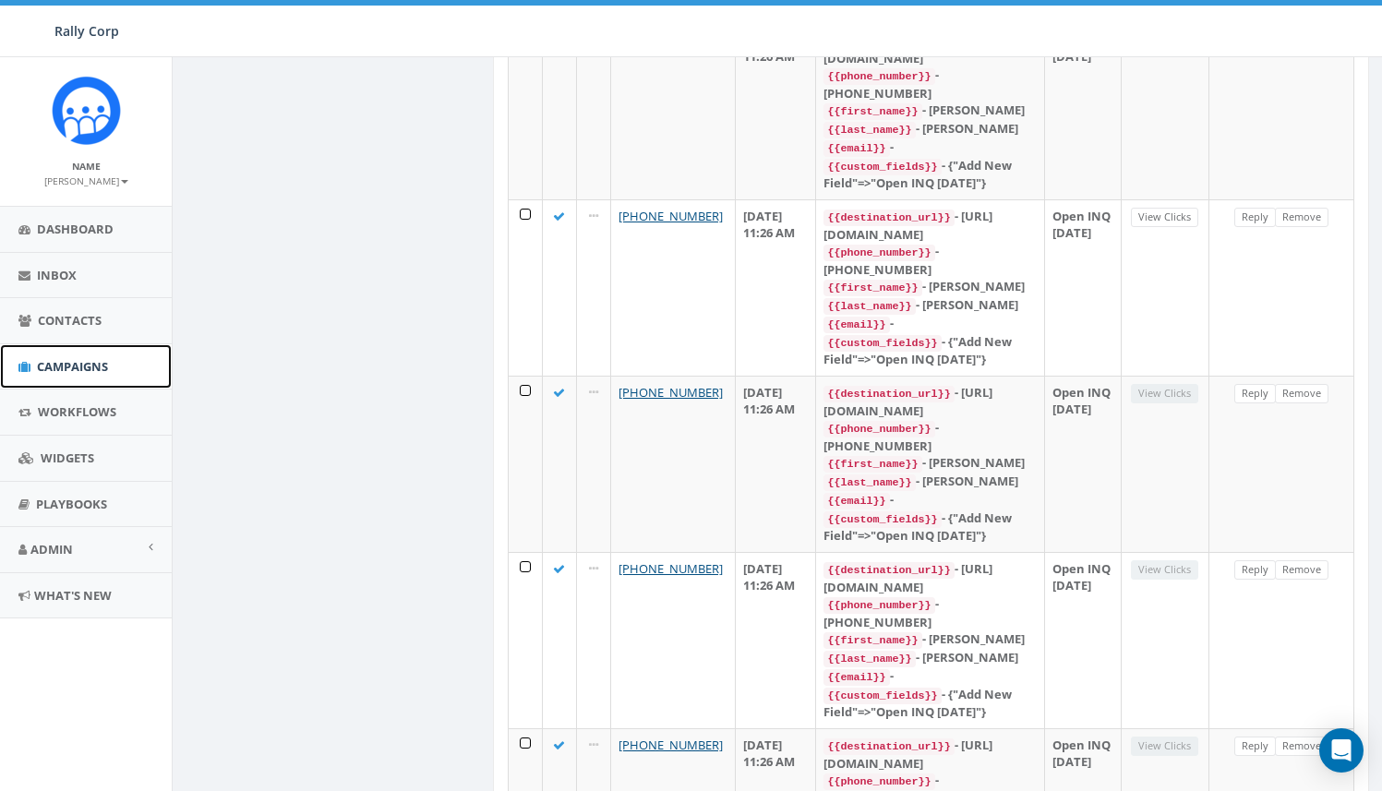
click at [74, 366] on span "Campaigns" at bounding box center [72, 366] width 71 height 17
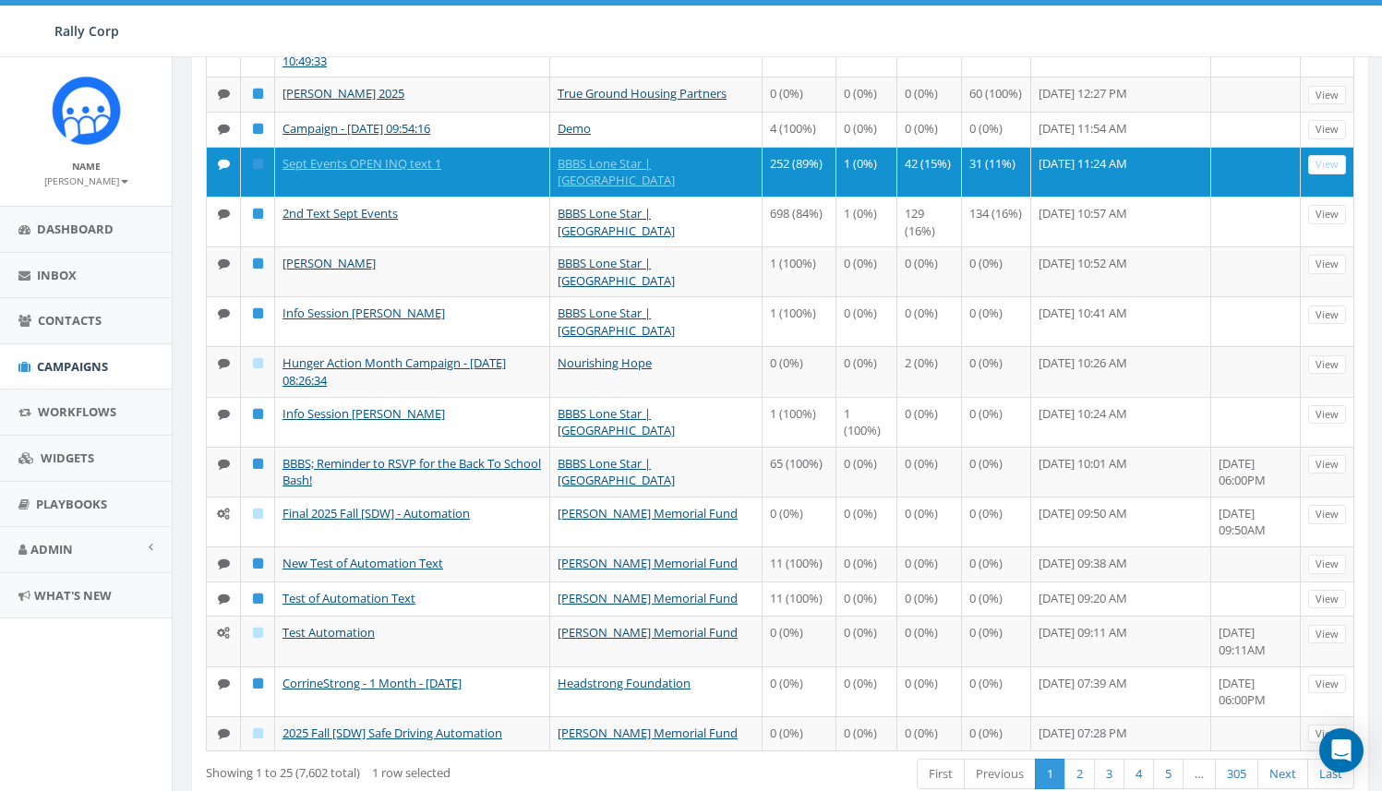
scroll to position [633, 0]
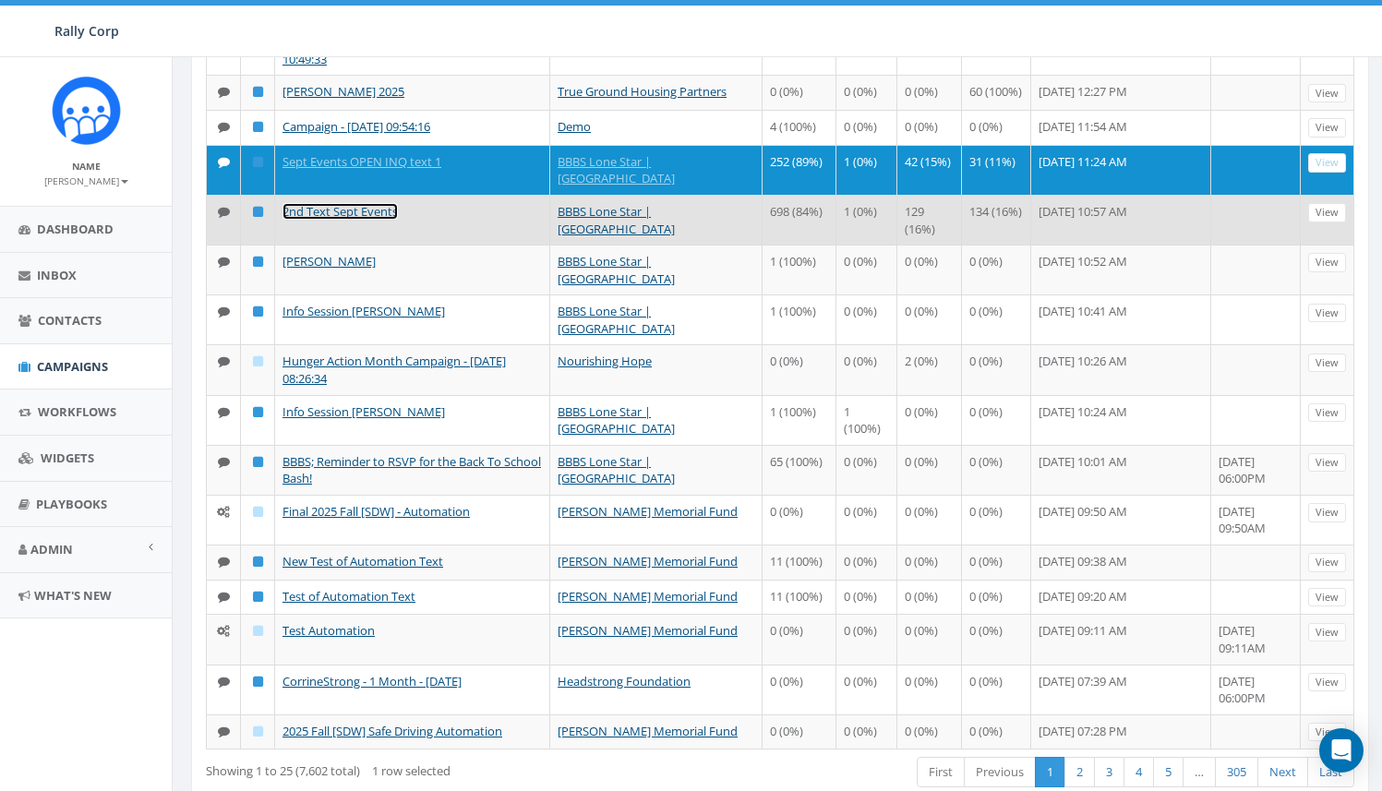
click at [317, 220] on link "2nd Text Sept Events" at bounding box center [339, 211] width 115 height 17
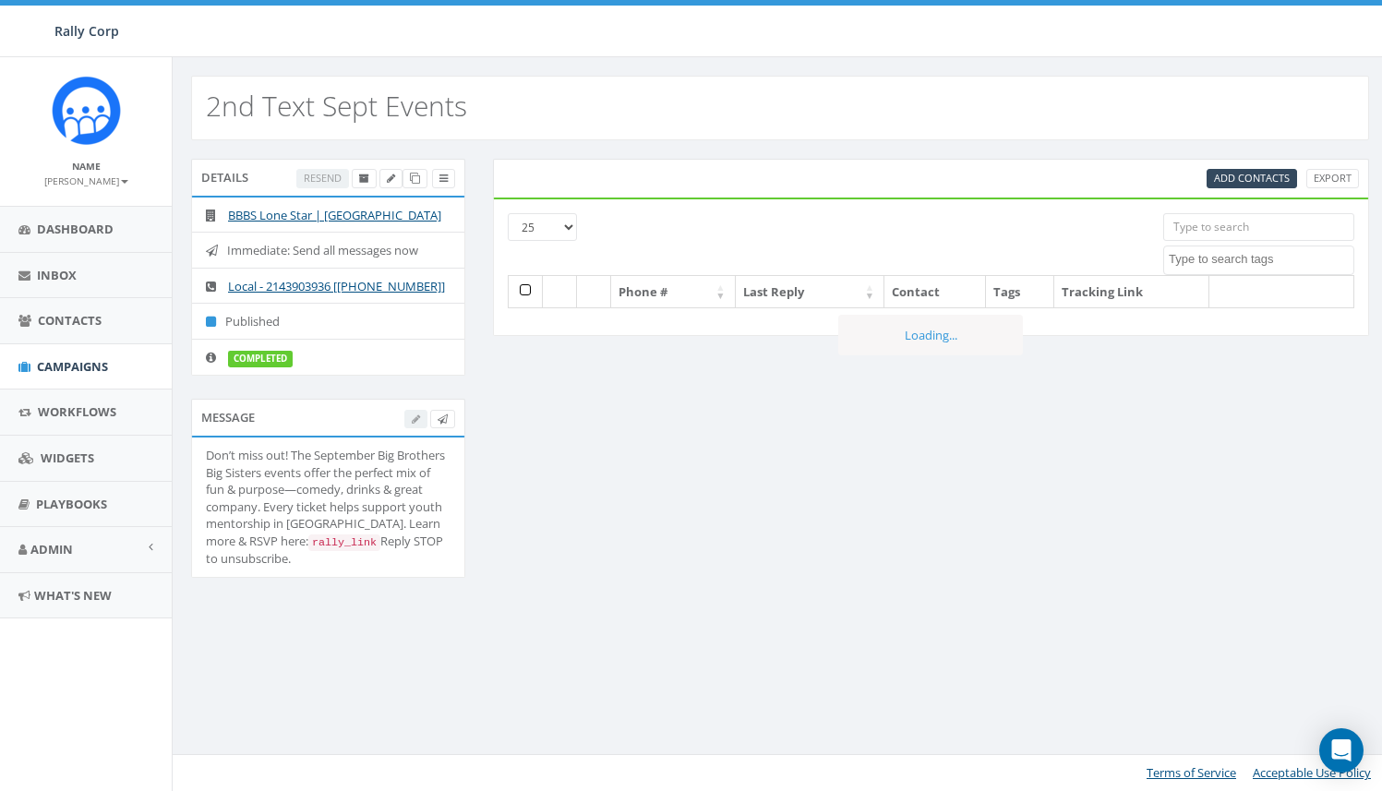
select select
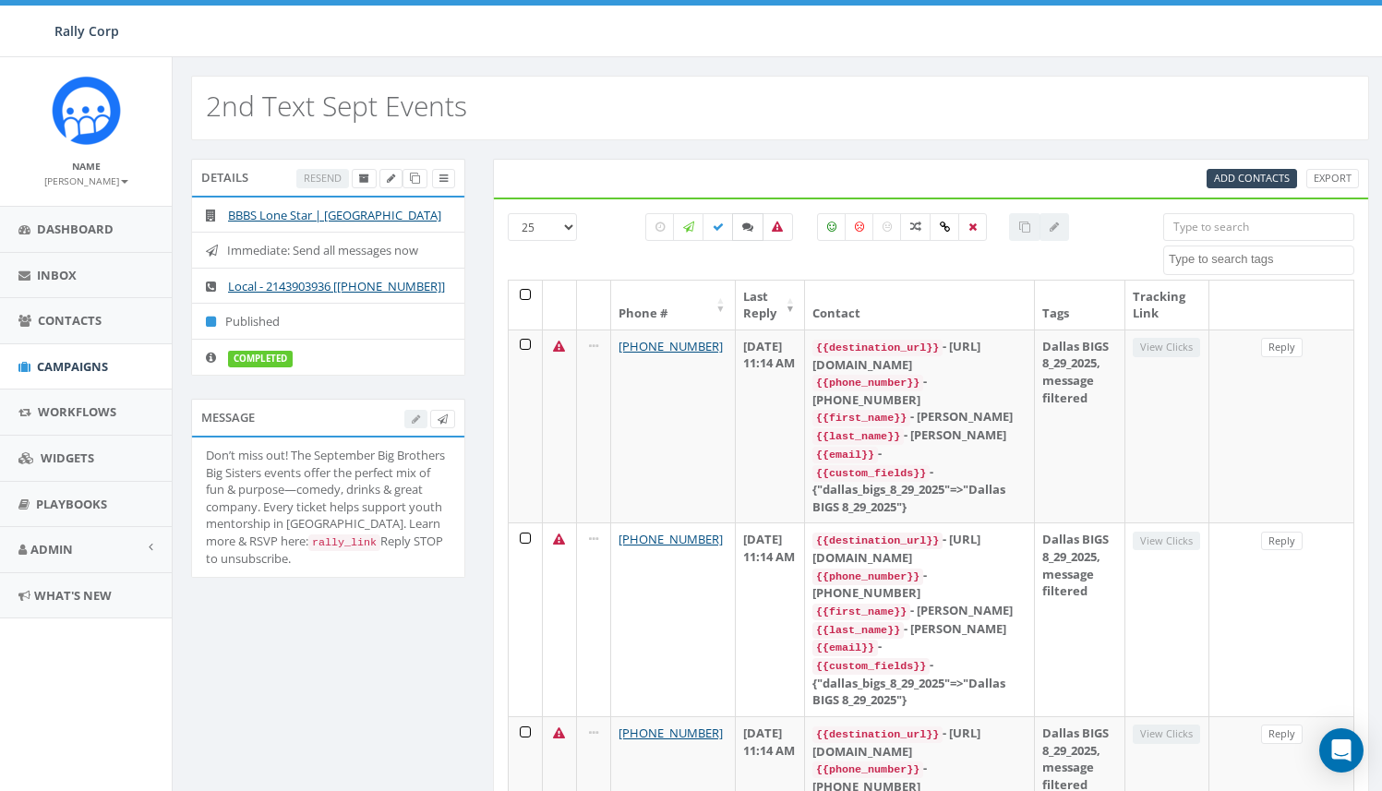
click at [747, 233] on label at bounding box center [747, 227] width 31 height 28
checkbox input "true"
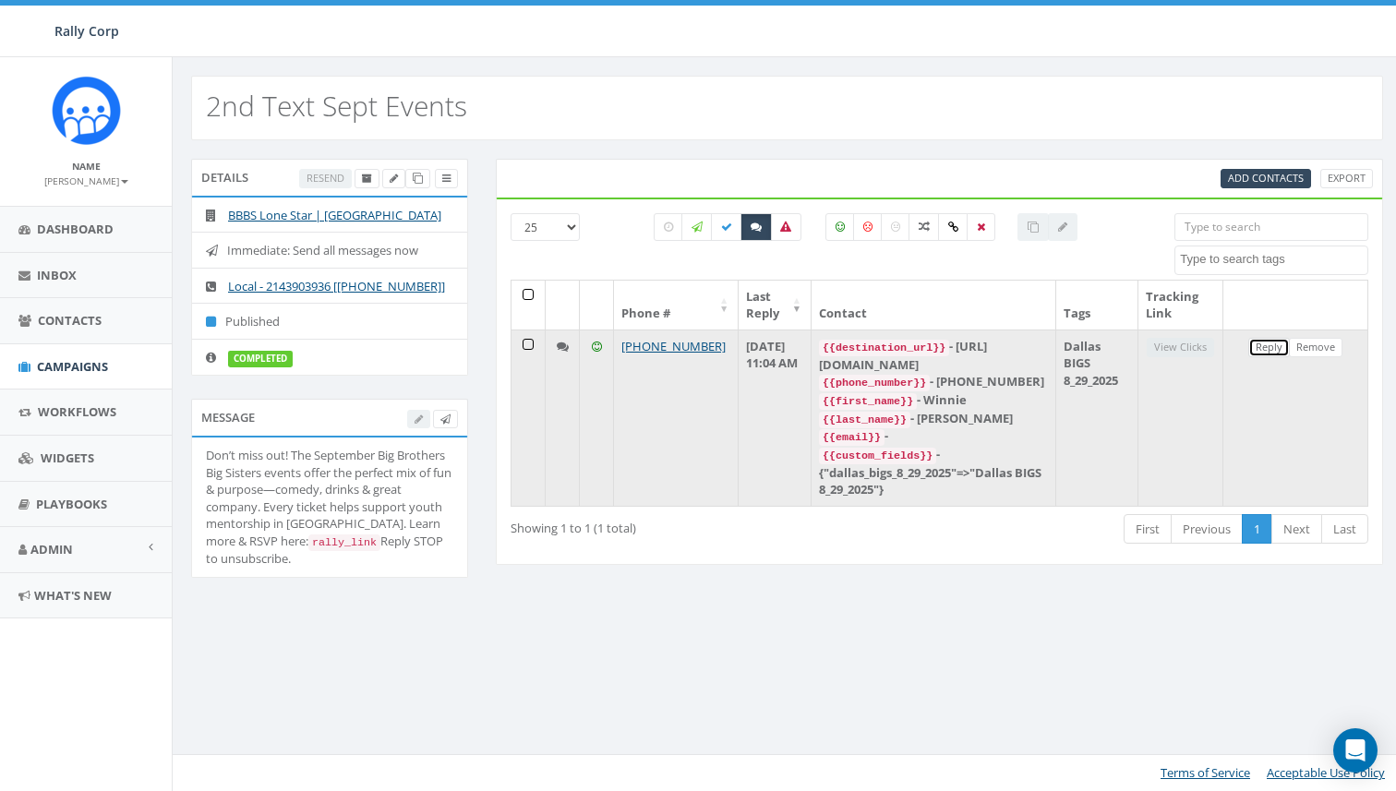
click at [1262, 352] on link "Reply" at bounding box center [1269, 347] width 42 height 19
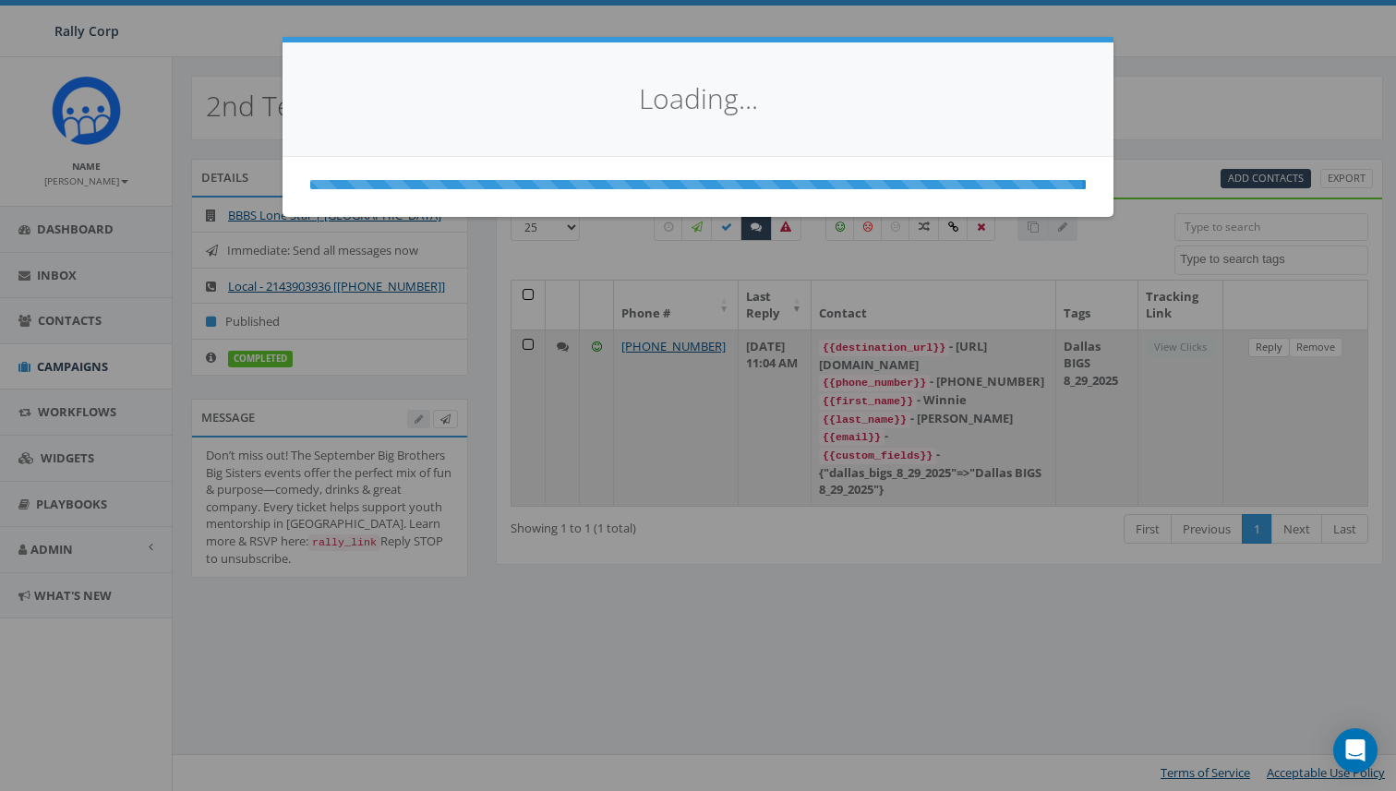
select select
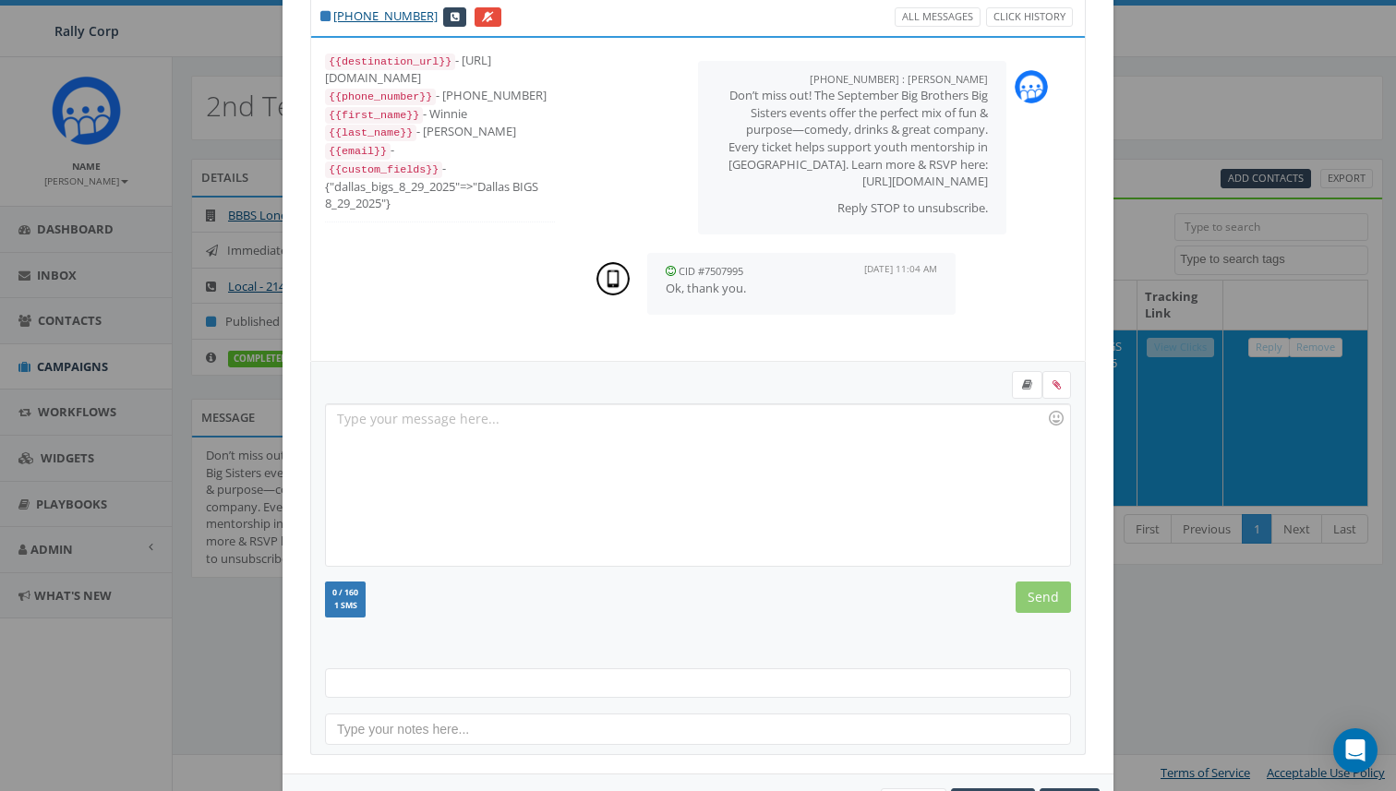
scroll to position [134, 0]
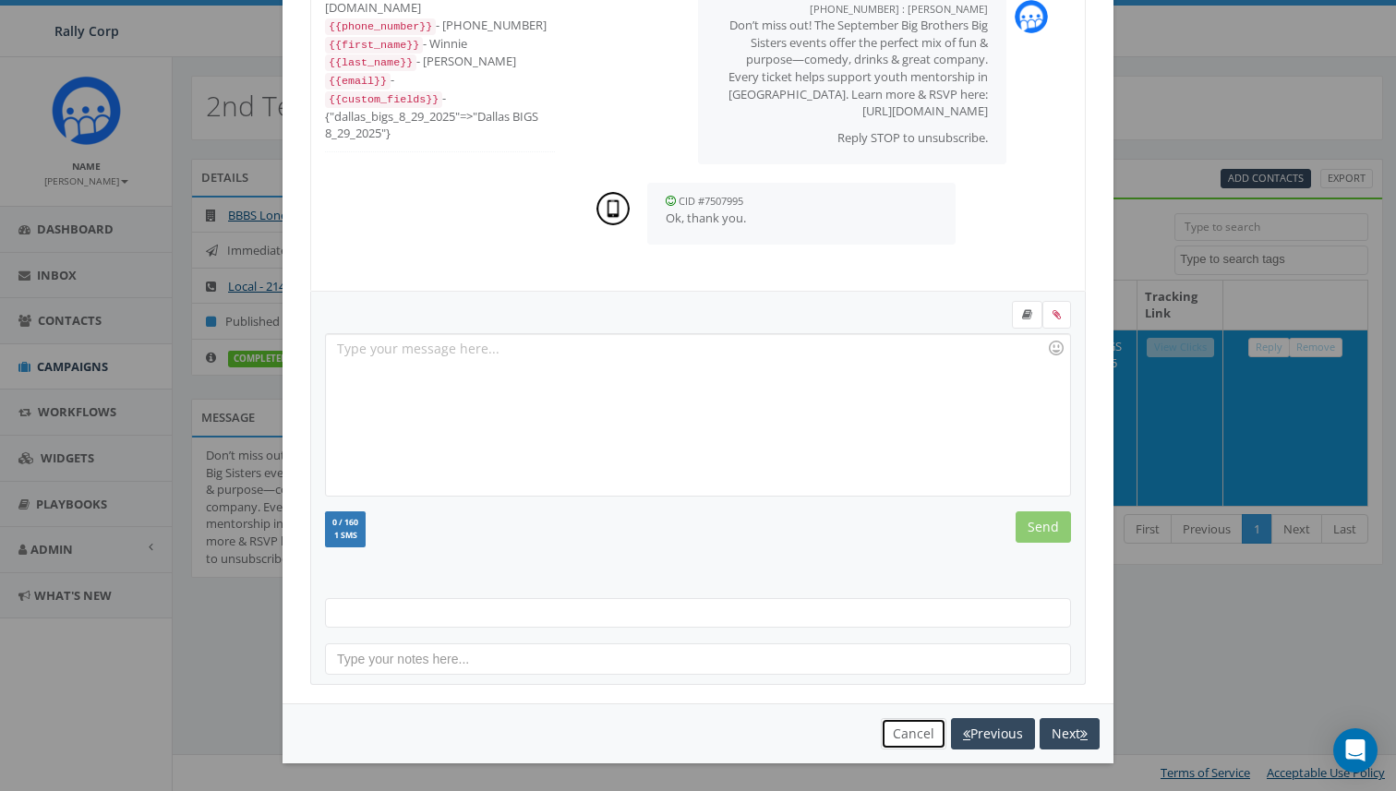
click at [883, 734] on button "Cancel" at bounding box center [914, 733] width 66 height 31
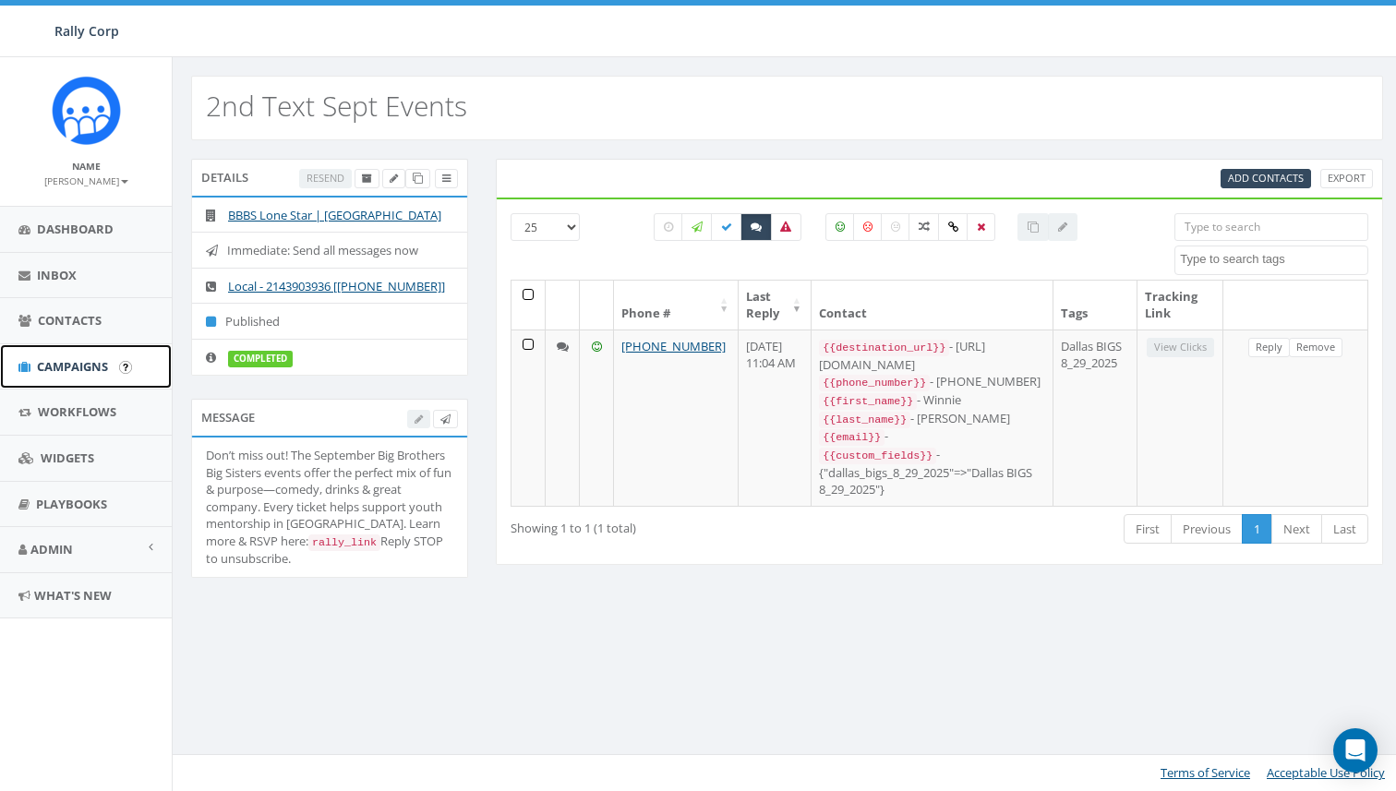
click at [77, 365] on span "Campaigns" at bounding box center [72, 366] width 71 height 17
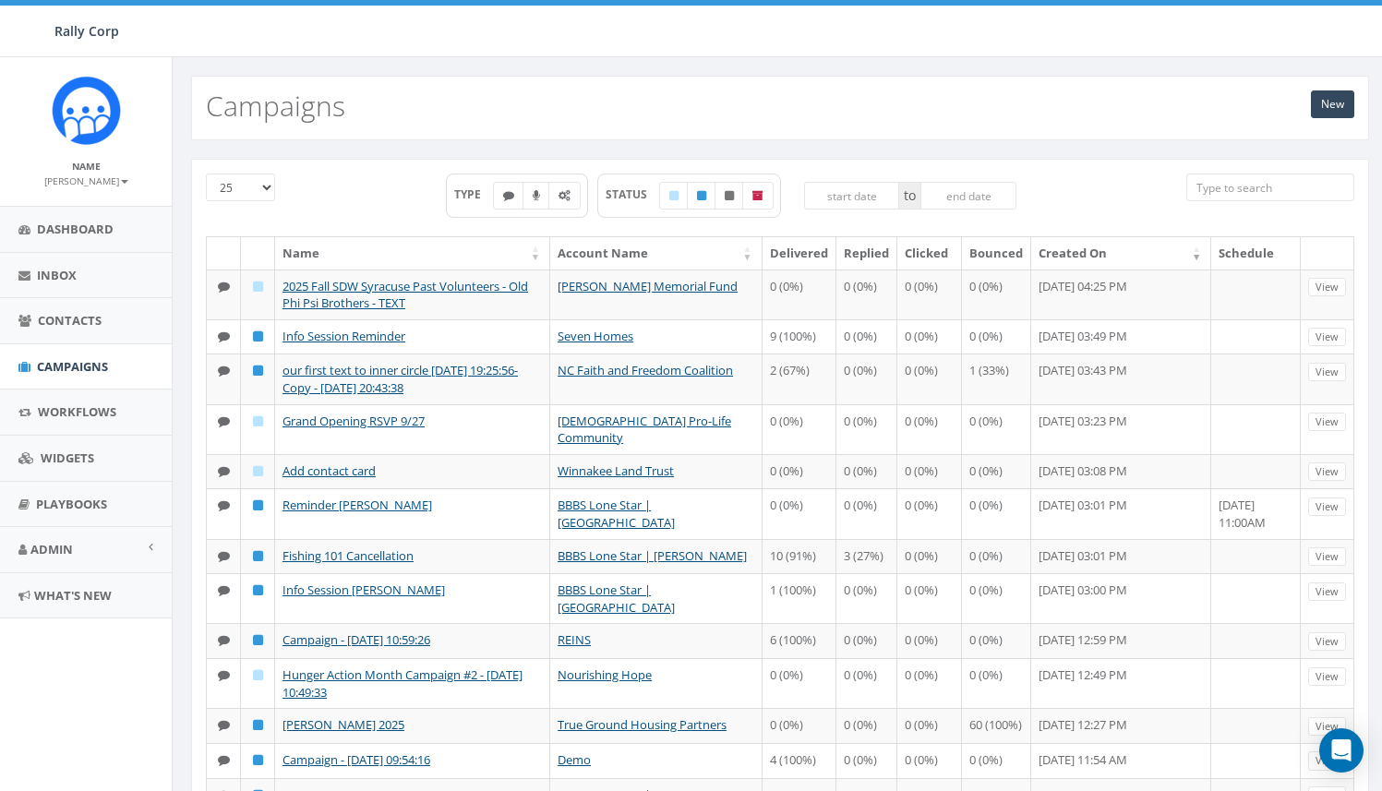
click at [1282, 190] on input "search" at bounding box center [1270, 188] width 168 height 28
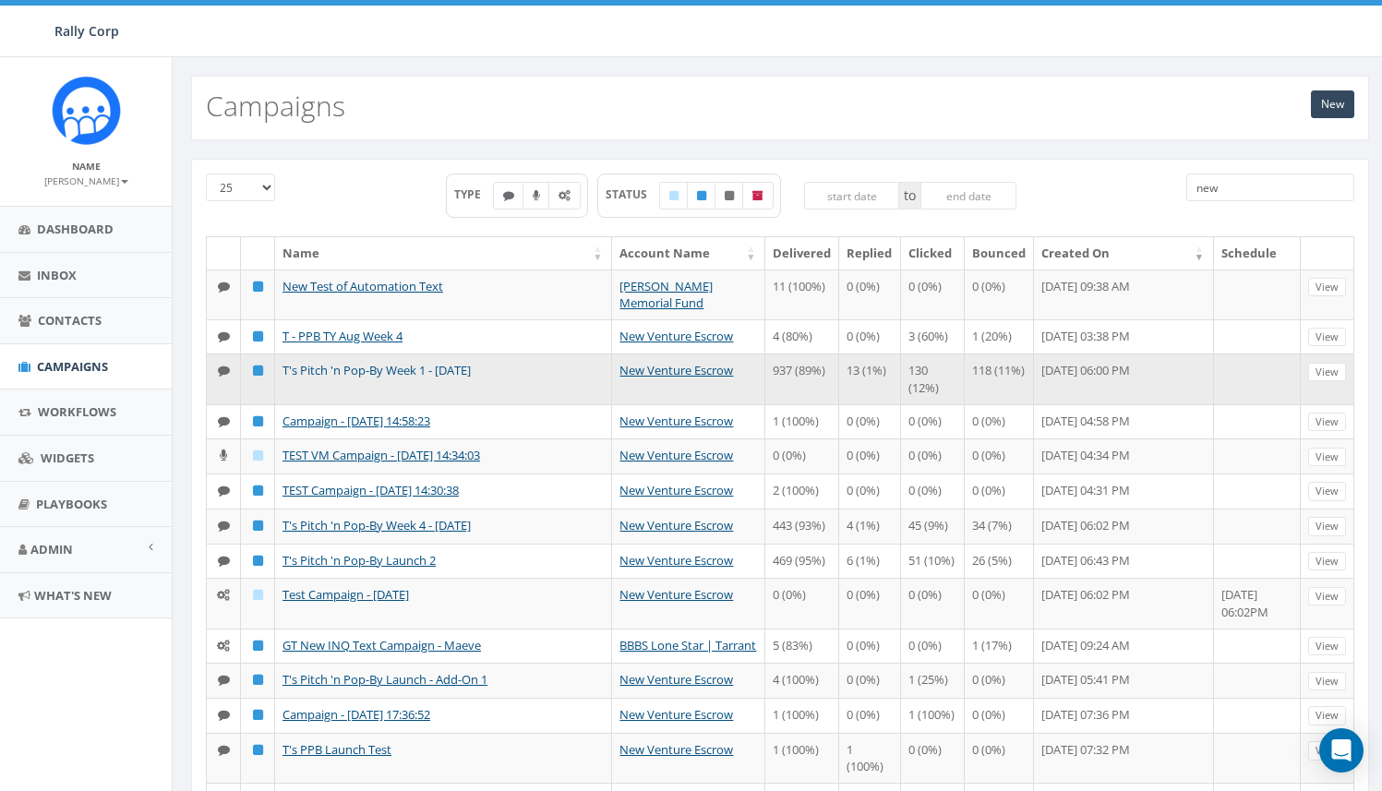
type input "new"
click at [362, 373] on link "T's Pitch 'n Pop-By Week 1 - [DATE]" at bounding box center [376, 370] width 188 height 17
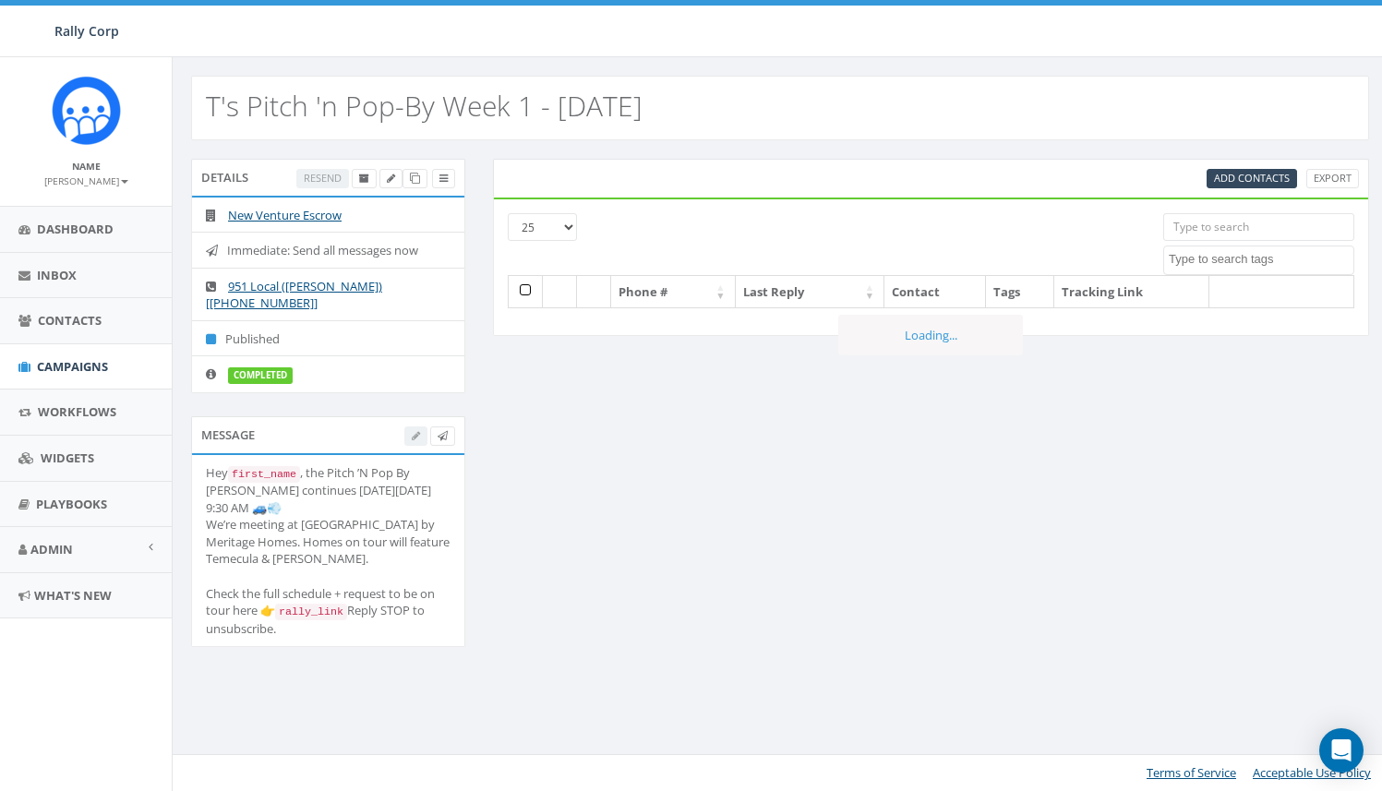
select select
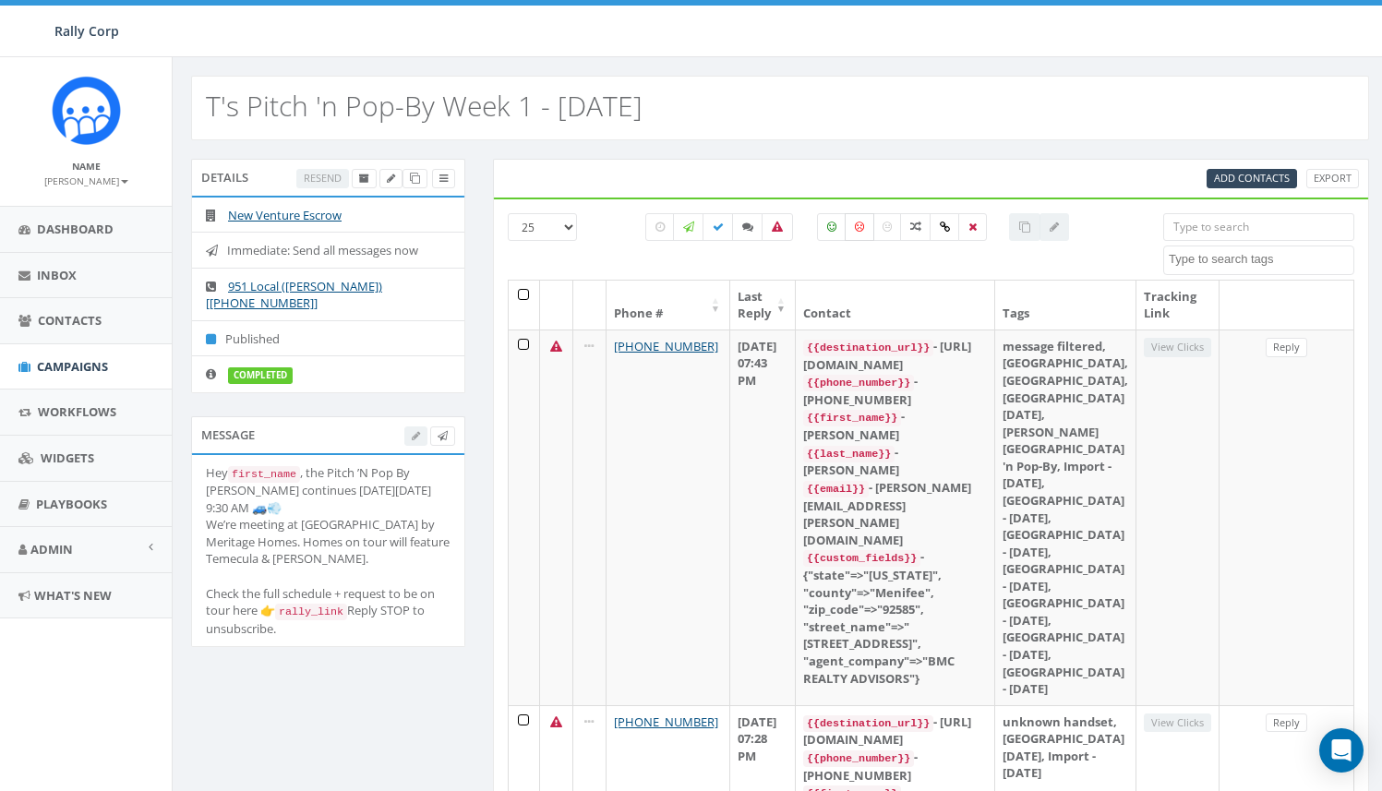
click at [860, 229] on icon at bounding box center [859, 227] width 9 height 11
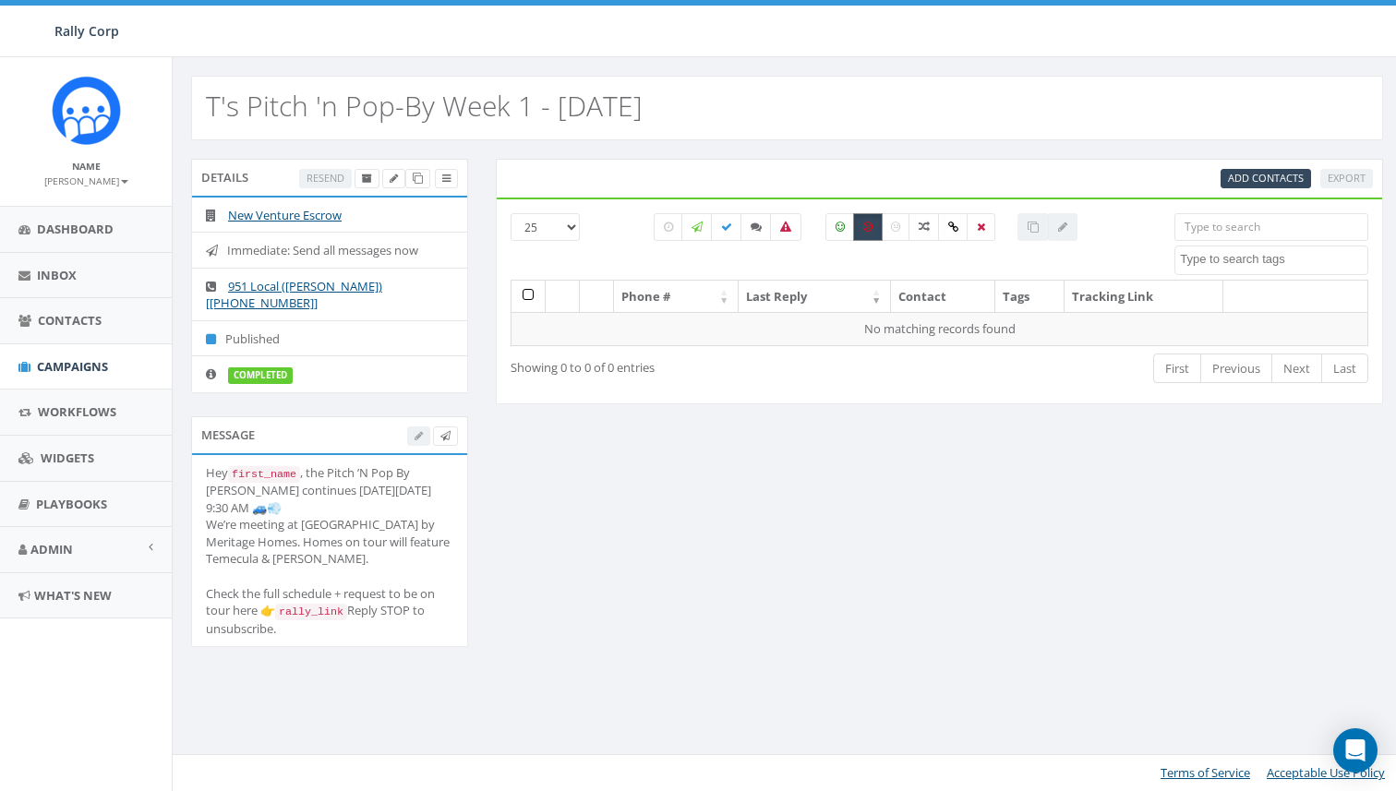
click at [860, 229] on label at bounding box center [868, 227] width 30 height 28
checkbox input "false"
